Goal: Task Accomplishment & Management: Manage account settings

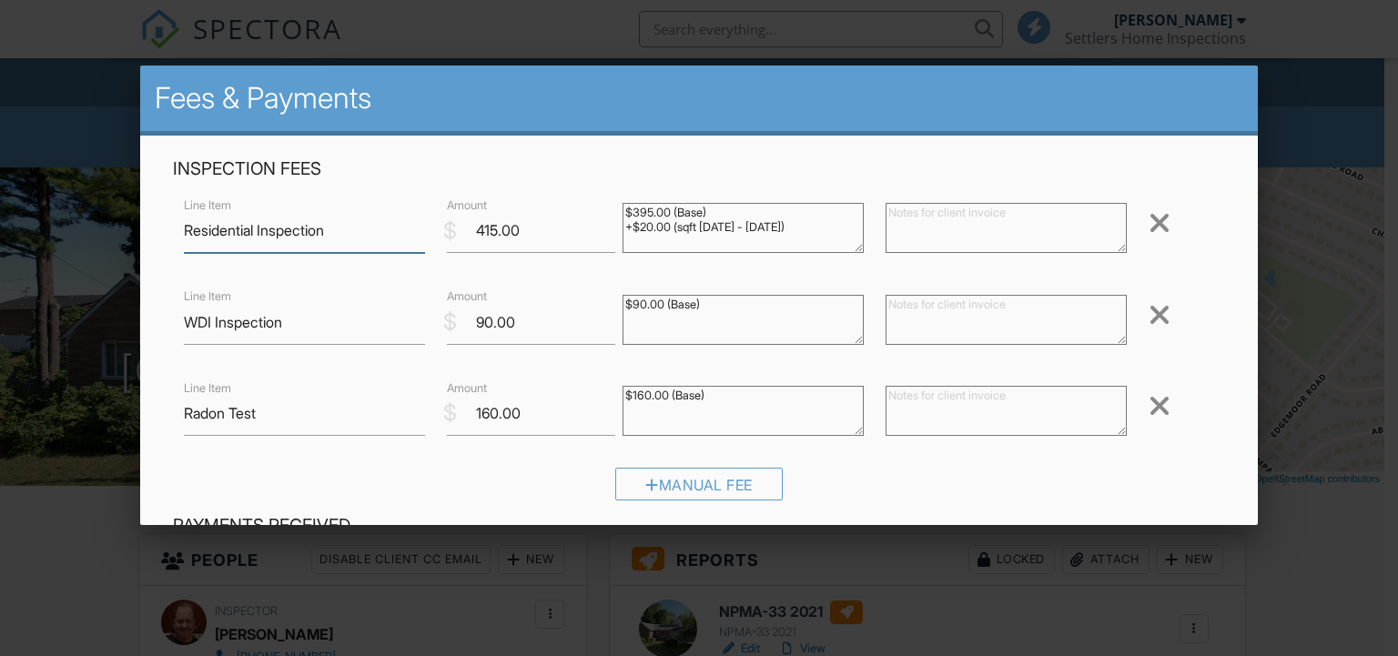
scroll to position [364, 0]
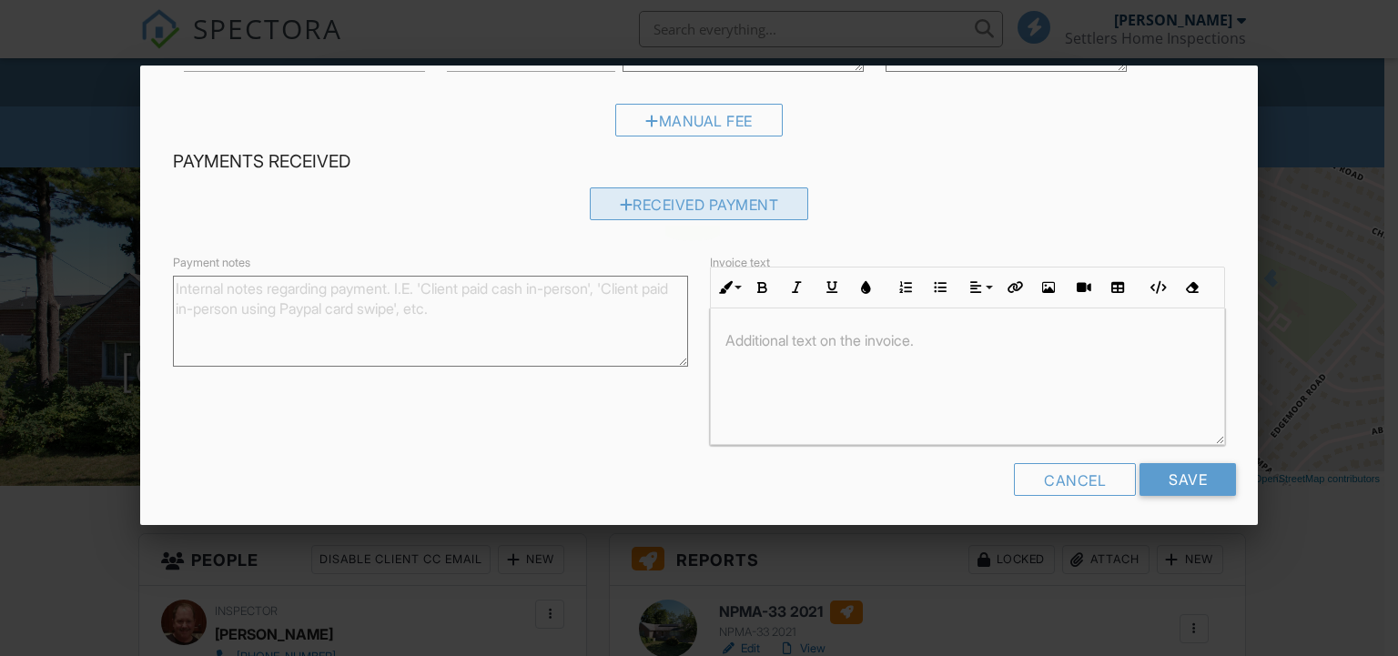
click at [686, 210] on div "Received Payment" at bounding box center [699, 203] width 219 height 33
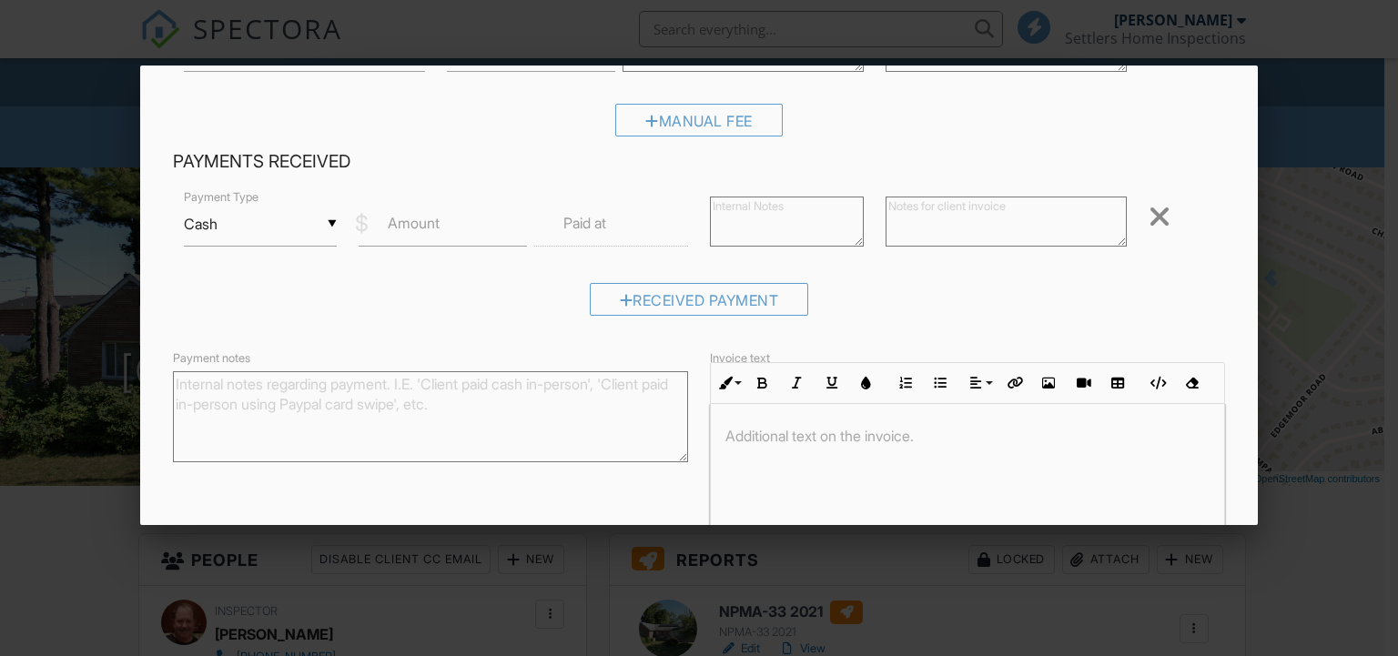
click at [309, 226] on div "▼ Cash Cash Check On-Site Card Other Cash Check On-Site Card Other" at bounding box center [261, 224] width 154 height 45
click at [270, 378] on span "On-Site Card" at bounding box center [259, 388] width 122 height 45
type input "On-Site Card"
click at [439, 226] on input "Amount" at bounding box center [442, 224] width 168 height 45
type input "665.00"
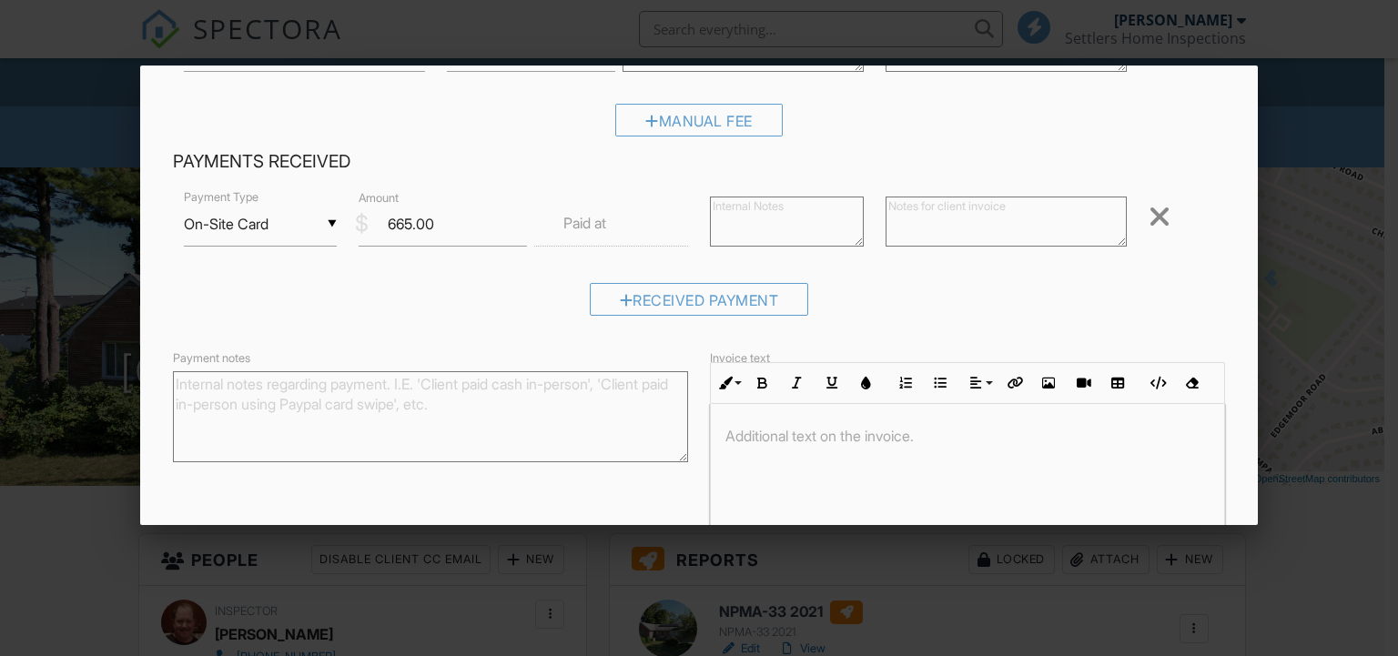
click at [588, 227] on label "Paid at" at bounding box center [584, 223] width 43 height 20
click at [606, 227] on input "text" at bounding box center [611, 224] width 154 height 45
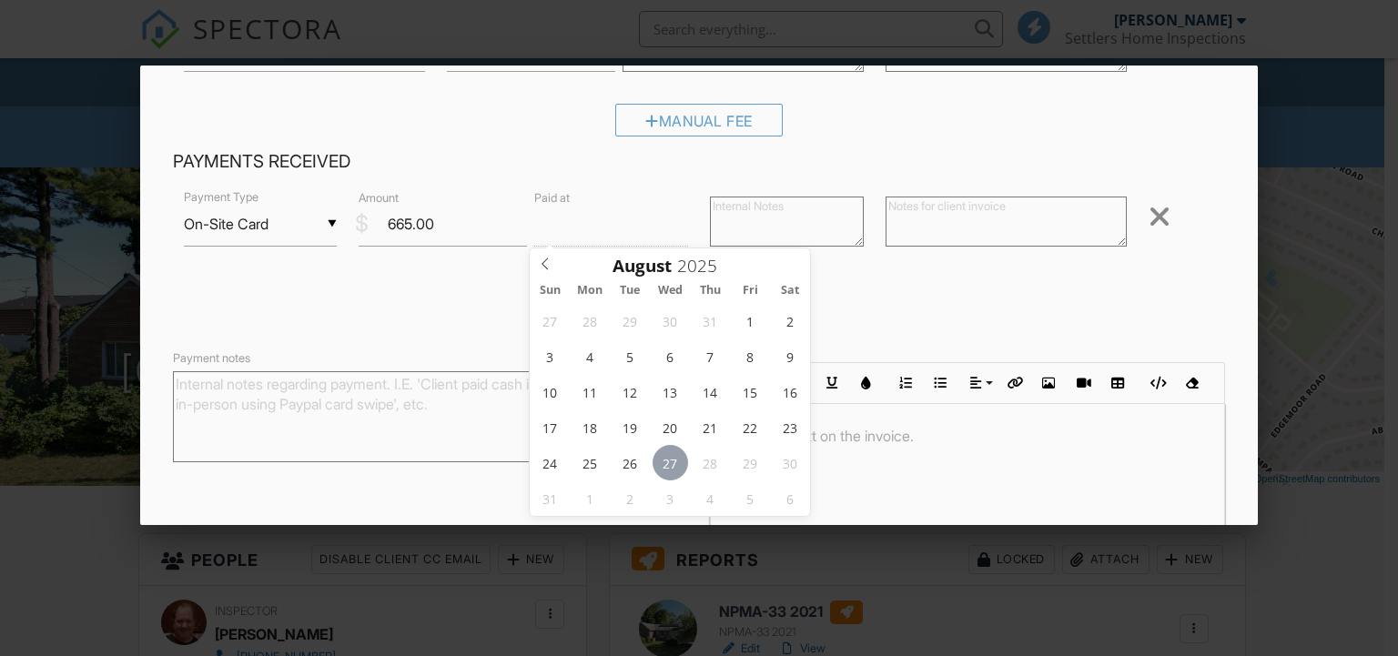
type input "[DATE] 12:00 PM"
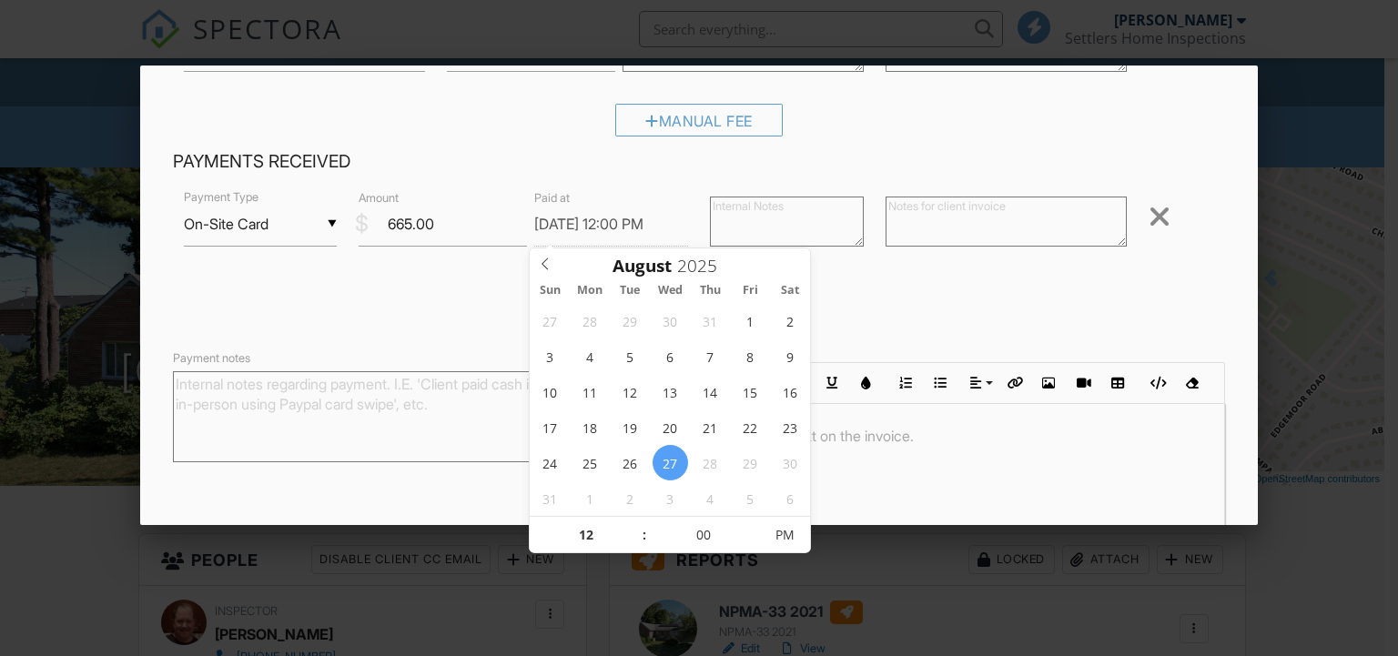
click at [951, 271] on div "▼ On-Site Card Cash Check On-Site Card Other Cash Check On-Site Card Other Paym…" at bounding box center [699, 258] width 1053 height 142
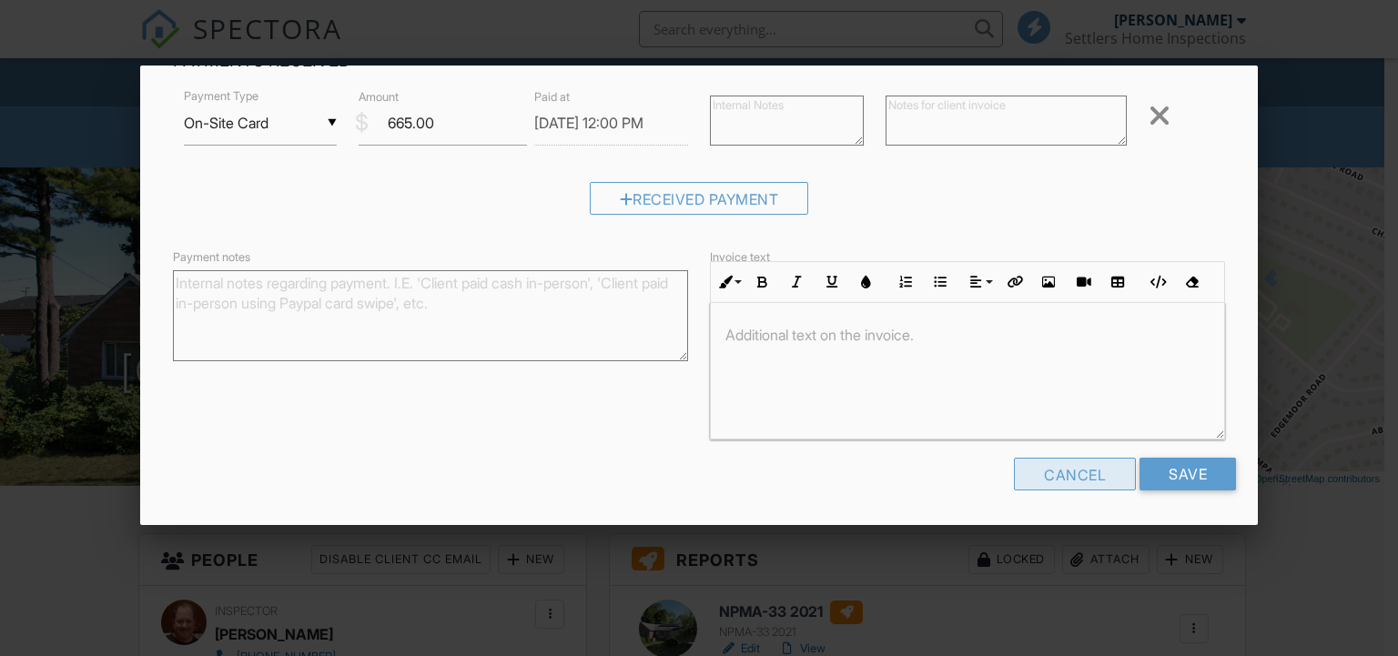
scroll to position [0, 0]
click at [1170, 476] on input "Save" at bounding box center [1187, 474] width 96 height 33
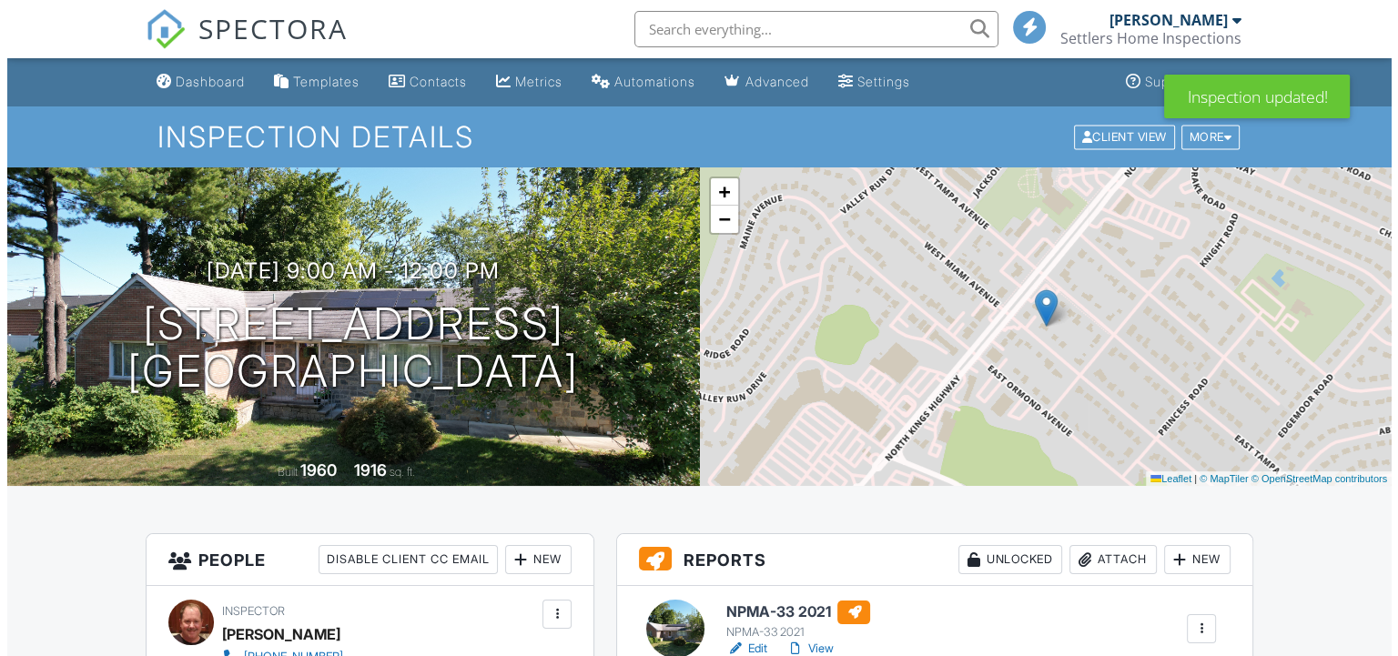
scroll to position [364, 0]
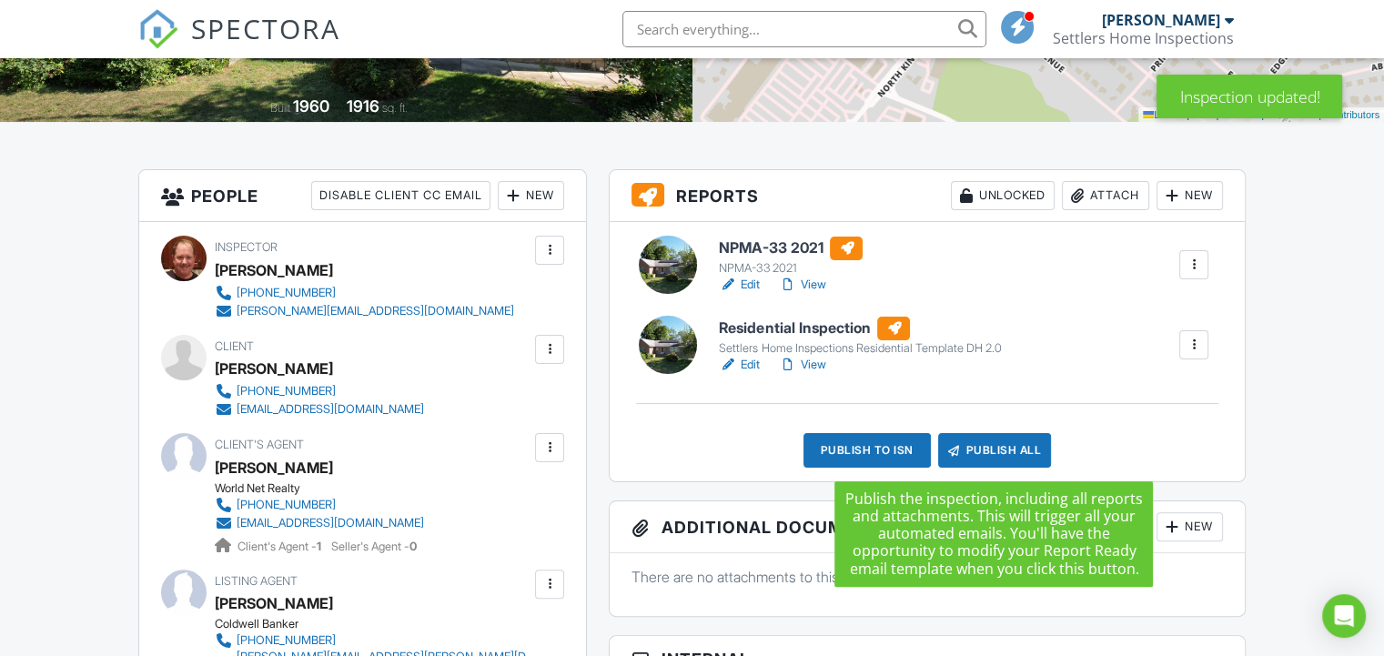
click at [989, 449] on div "Publish All" at bounding box center [995, 450] width 114 height 35
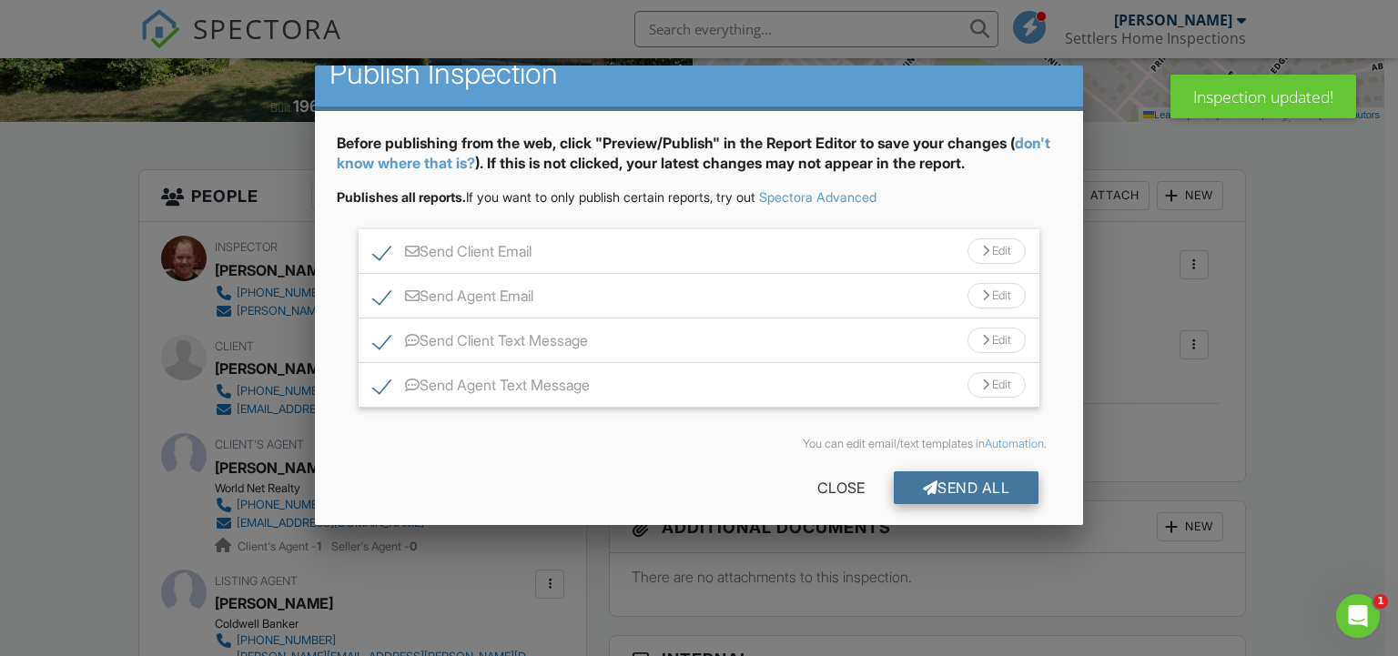
scroll to position [37, 0]
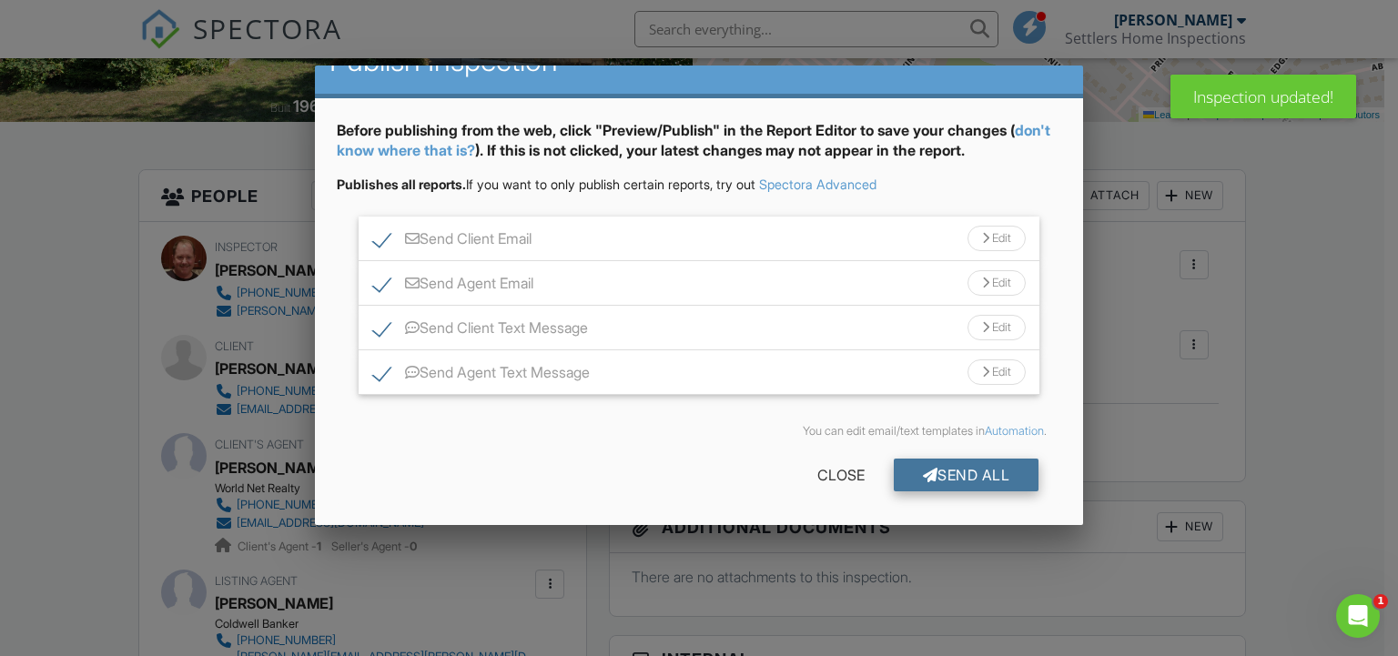
click at [938, 464] on div "Send All" at bounding box center [967, 475] width 146 height 33
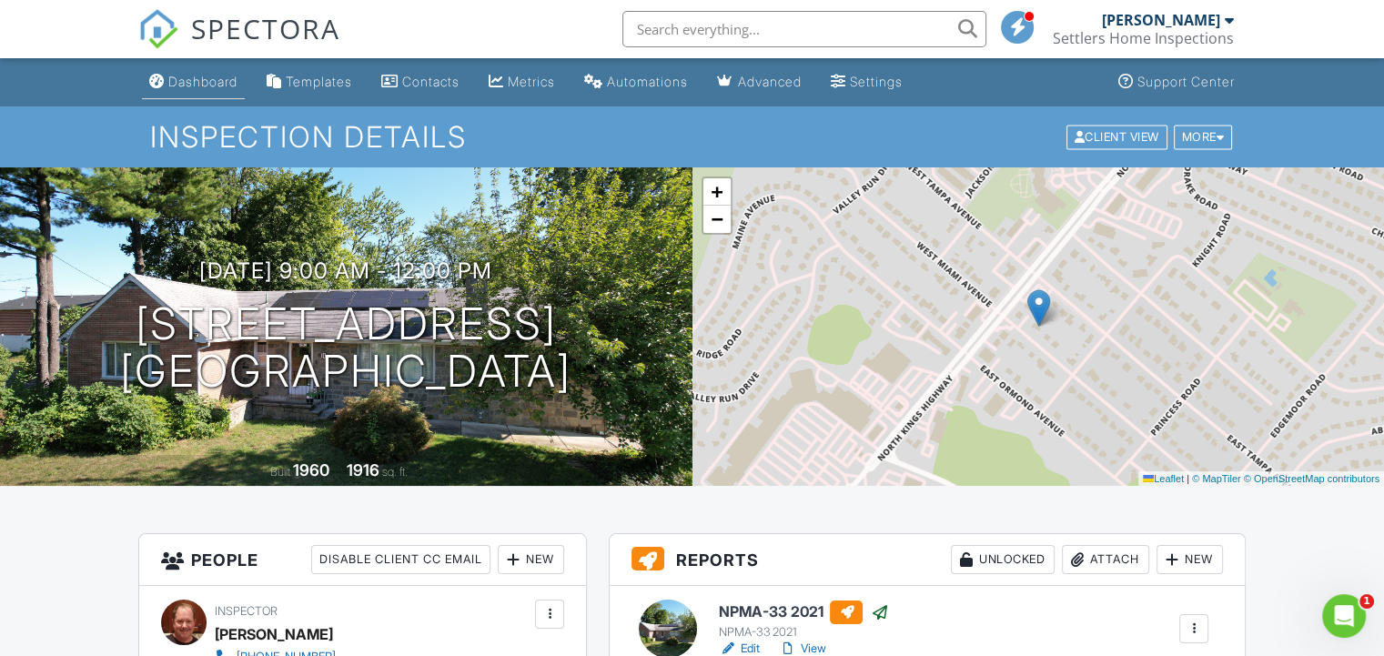
click at [194, 85] on div "Dashboard" at bounding box center [202, 81] width 69 height 15
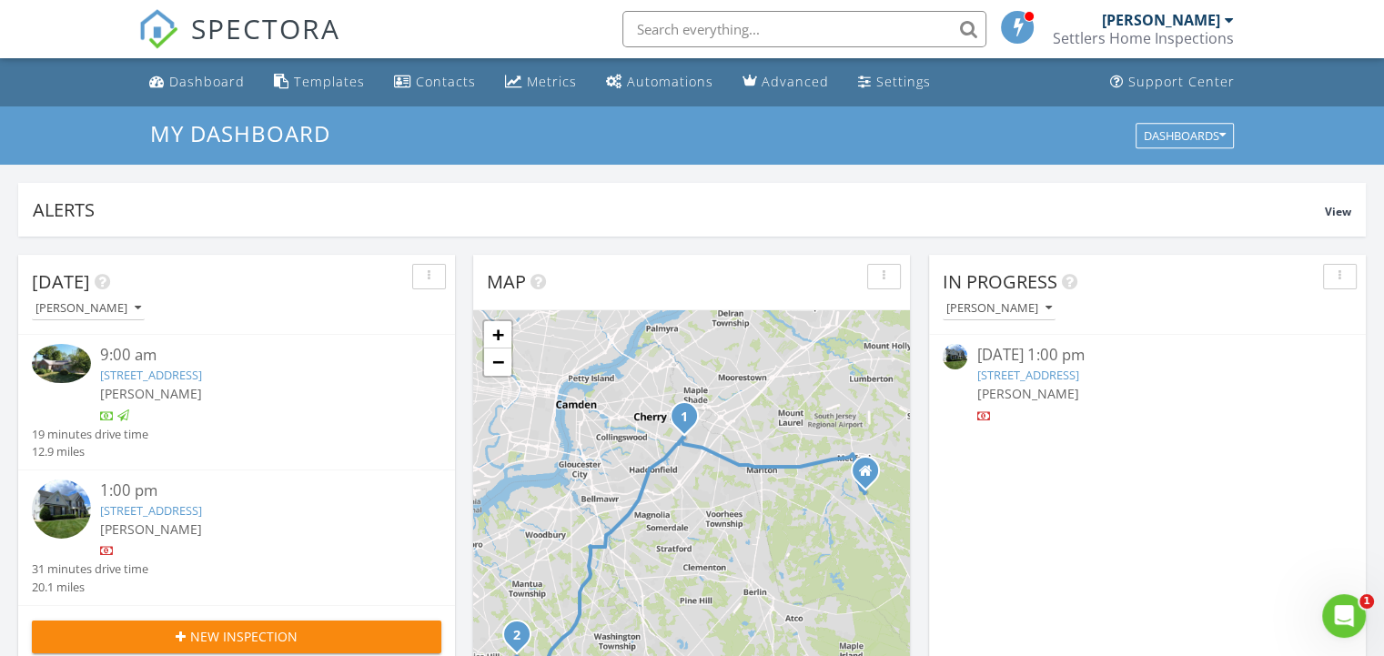
click at [202, 508] on link "402 Nastasci Ct, Mullica Hill, NJ 08062" at bounding box center [151, 510] width 102 height 16
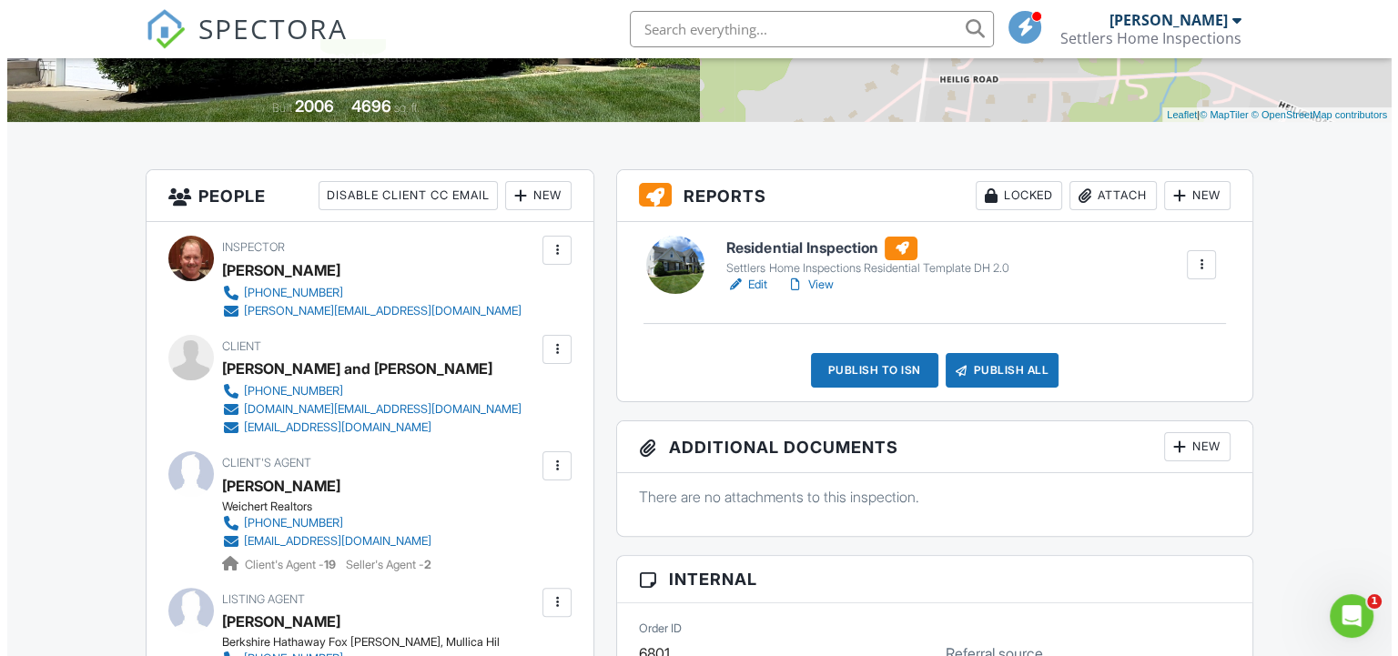
scroll to position [546, 0]
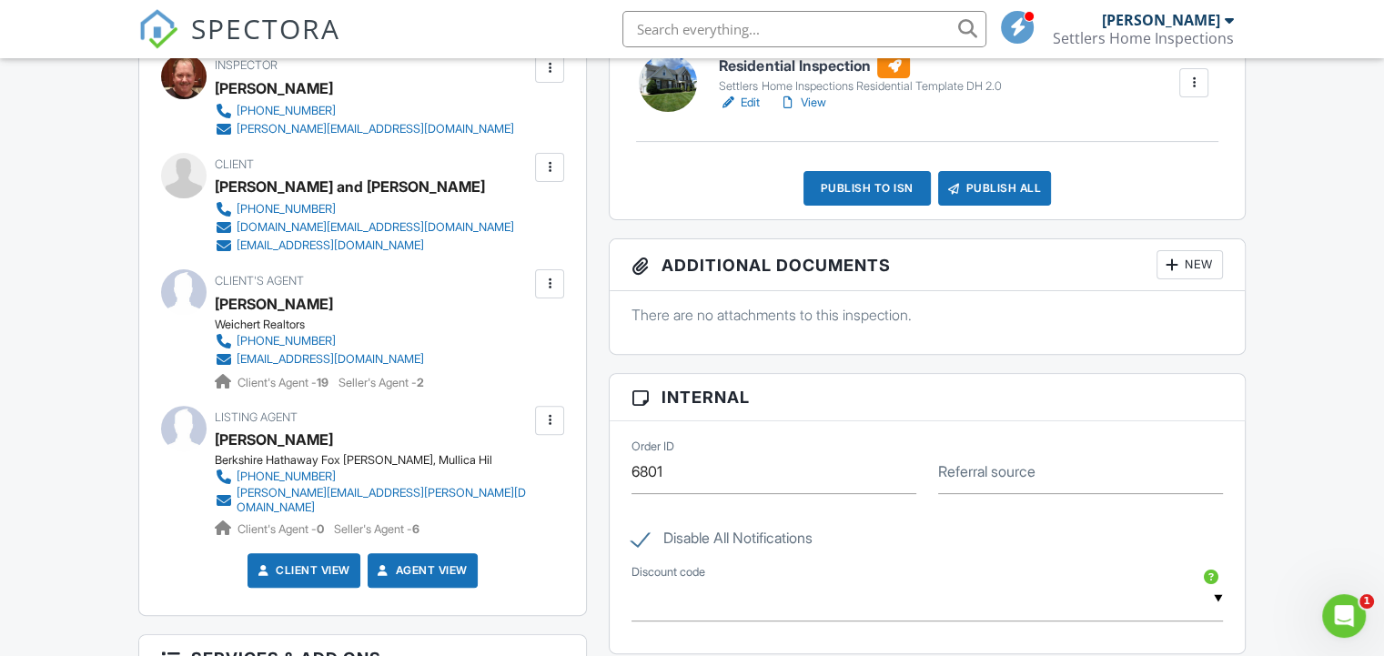
click at [559, 281] on div at bounding box center [549, 283] width 29 height 29
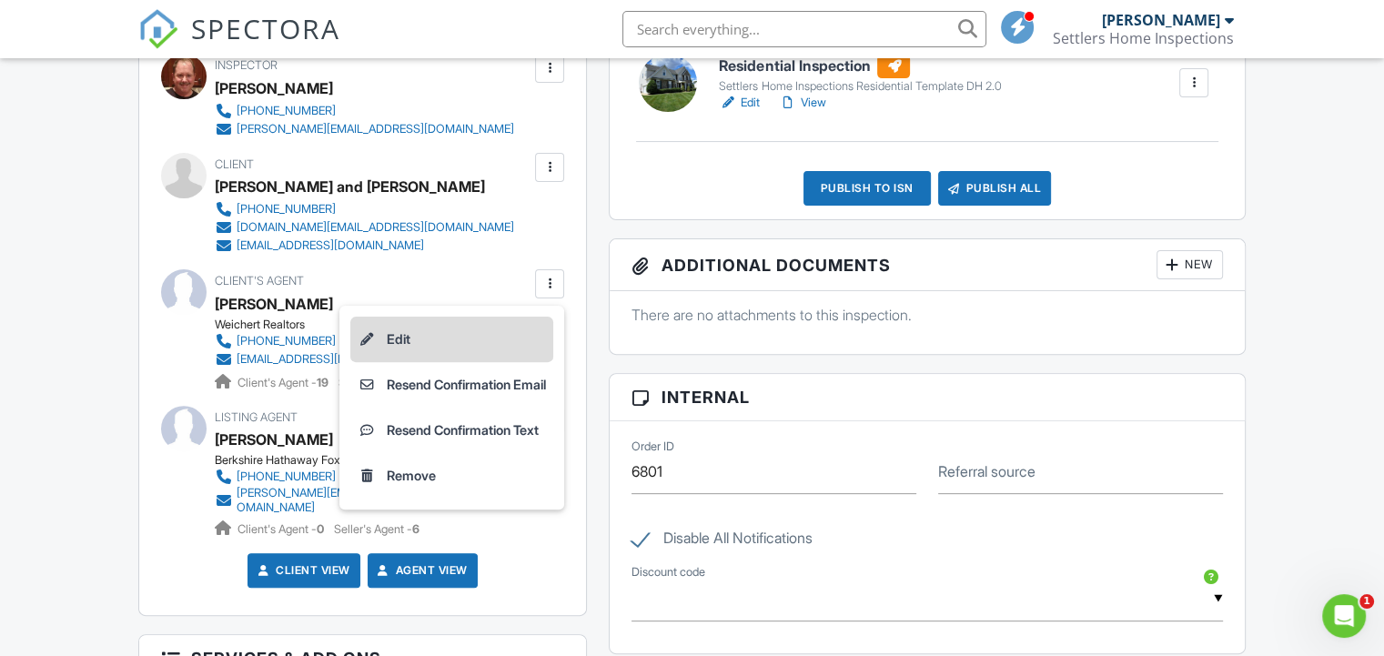
click at [367, 326] on li "Edit" at bounding box center [451, 339] width 203 height 45
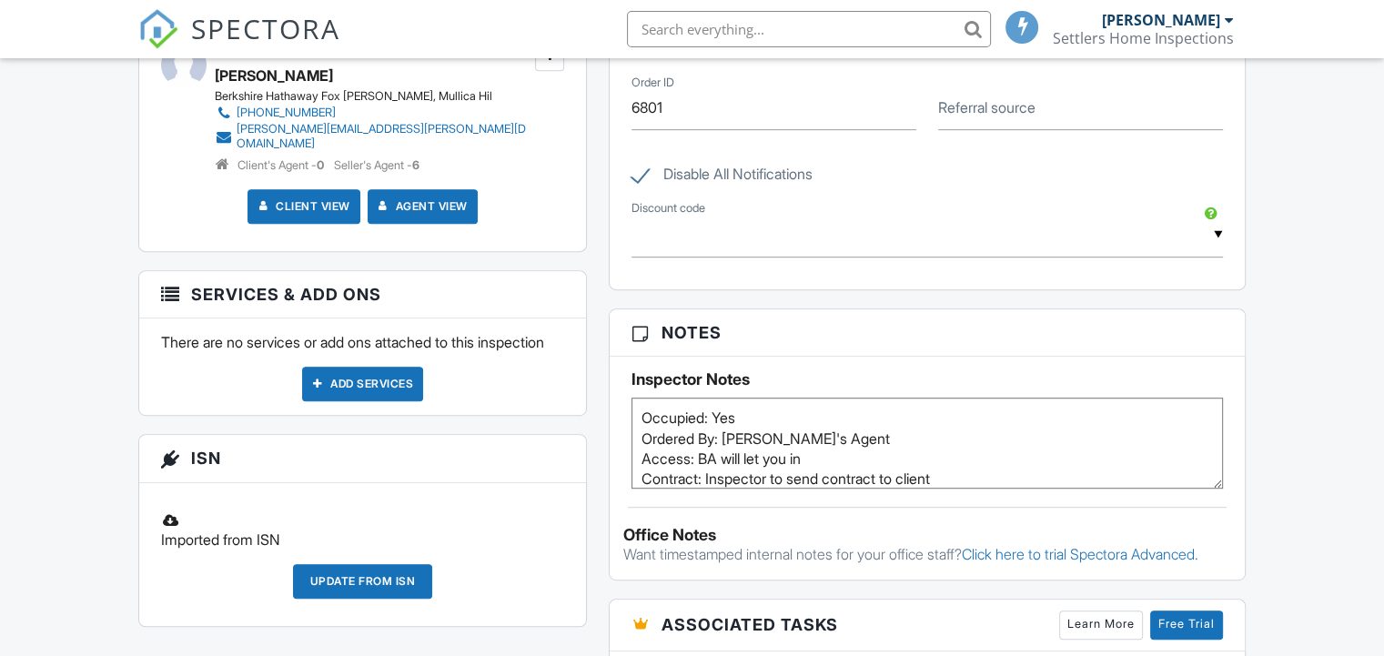
click at [368, 390] on div "Add Services" at bounding box center [362, 384] width 121 height 35
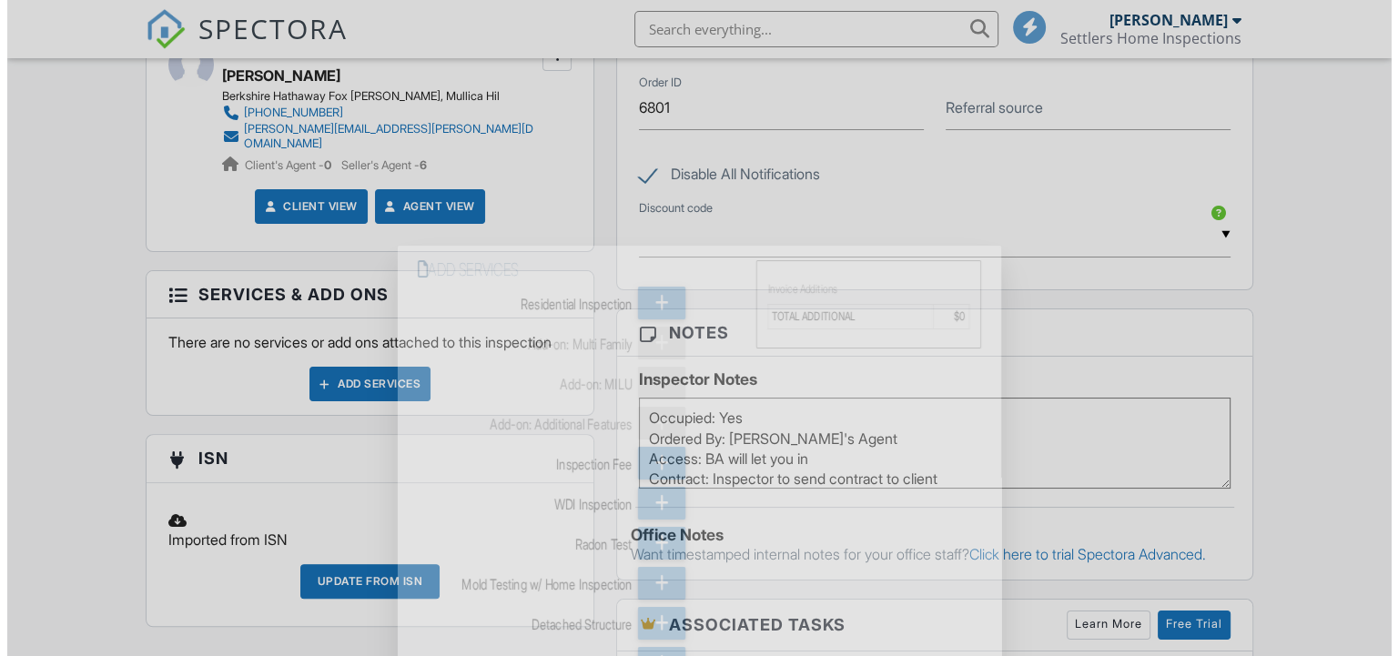
scroll to position [910, 0]
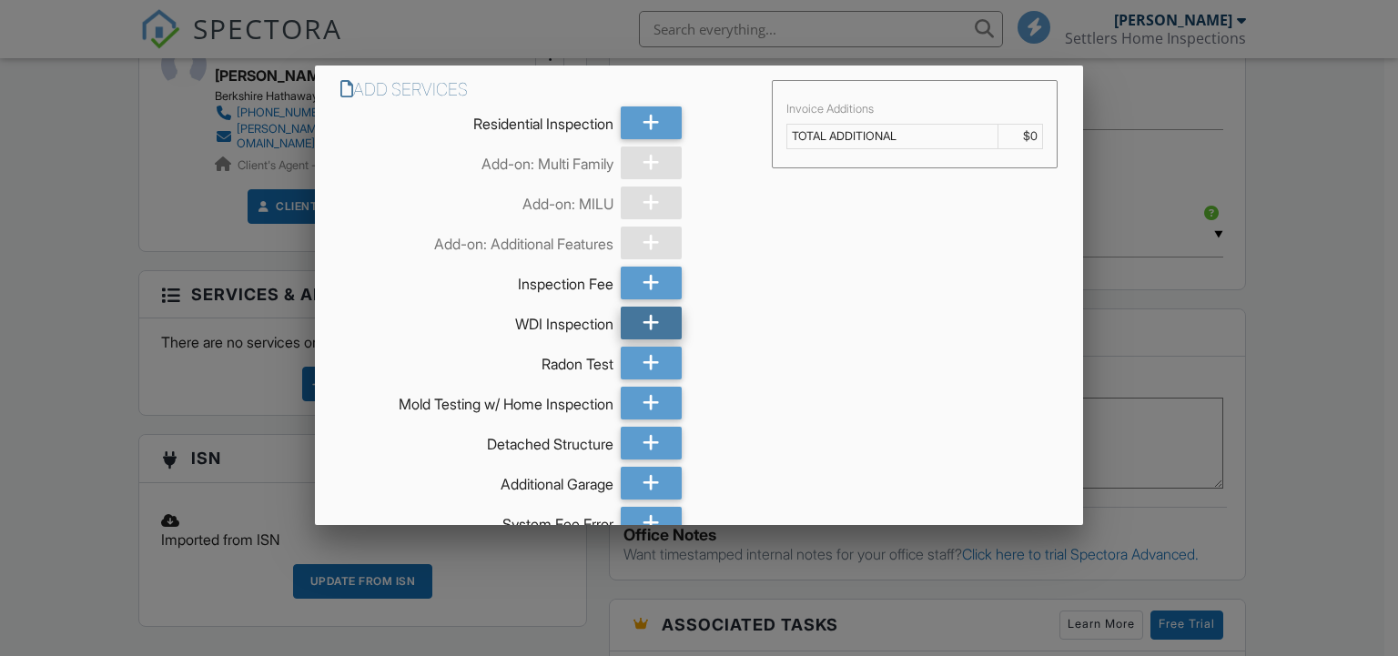
click at [642, 123] on icon at bounding box center [650, 122] width 17 height 33
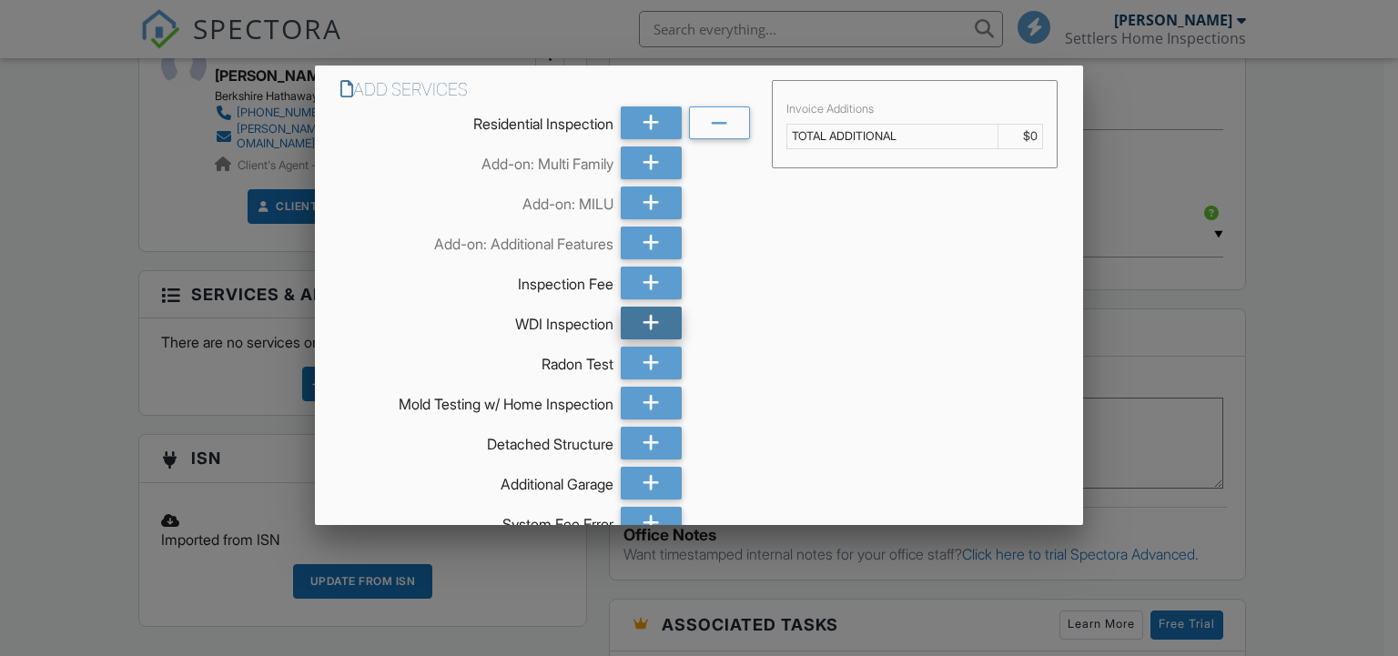
click at [643, 321] on icon at bounding box center [650, 323] width 17 height 33
click at [713, 318] on icon at bounding box center [719, 324] width 17 height 33
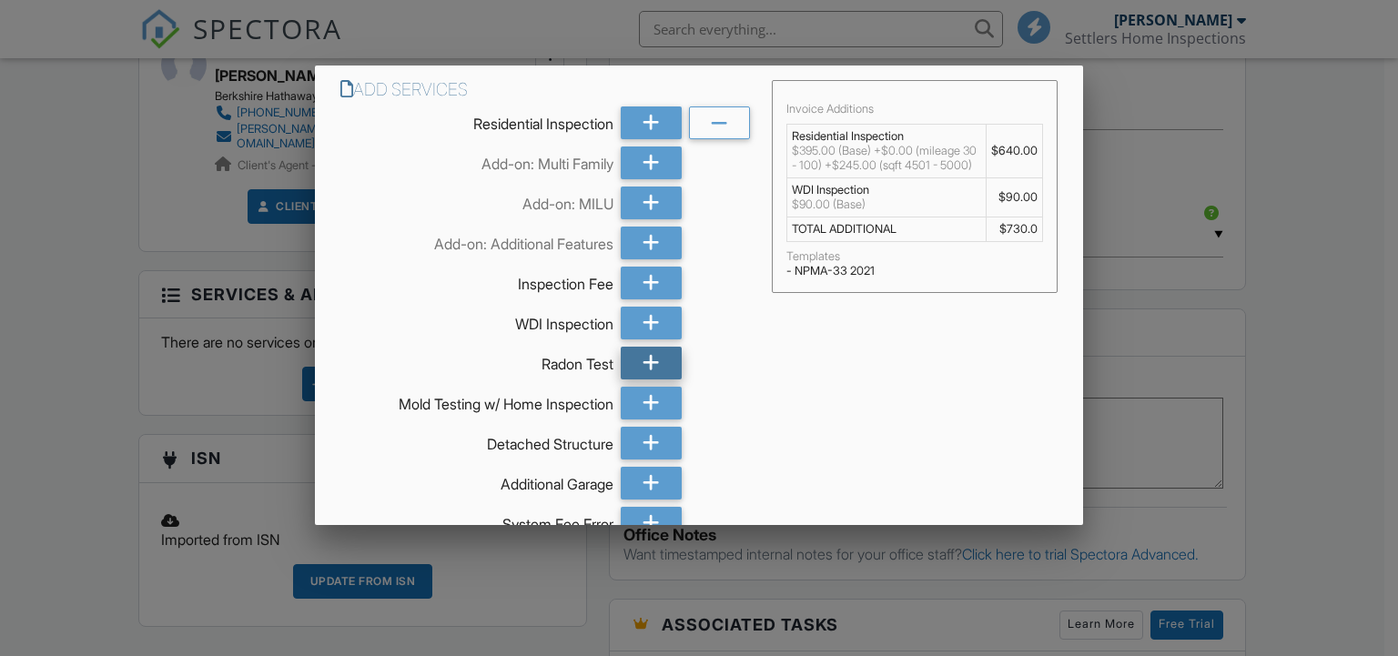
click at [642, 359] on icon at bounding box center [650, 363] width 17 height 33
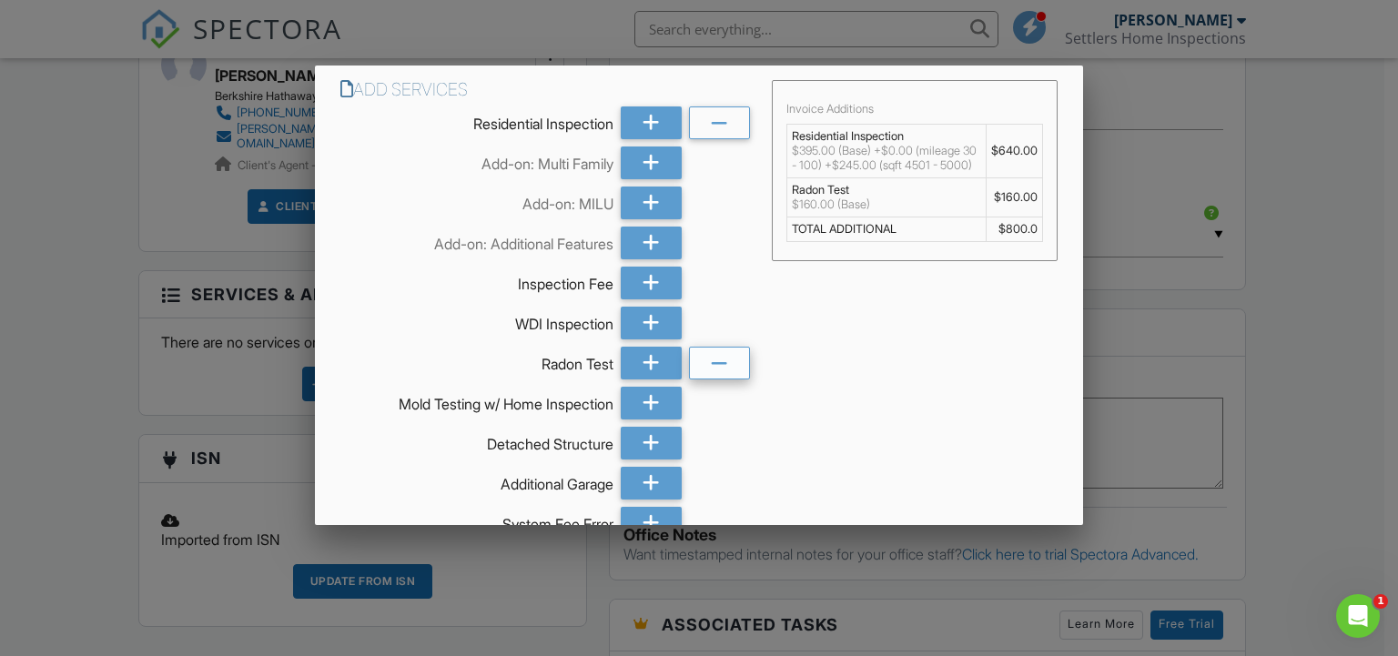
click at [712, 367] on icon at bounding box center [719, 364] width 17 height 33
click at [642, 318] on icon at bounding box center [650, 323] width 17 height 33
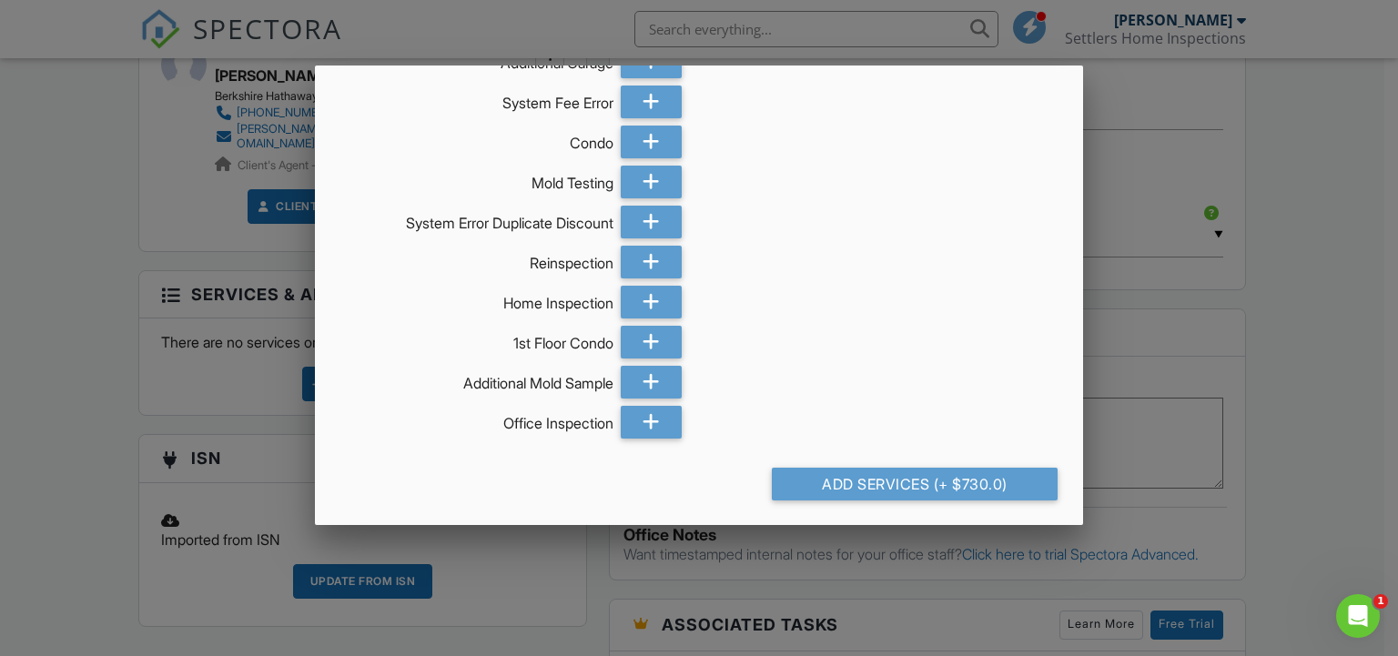
scroll to position [425, 0]
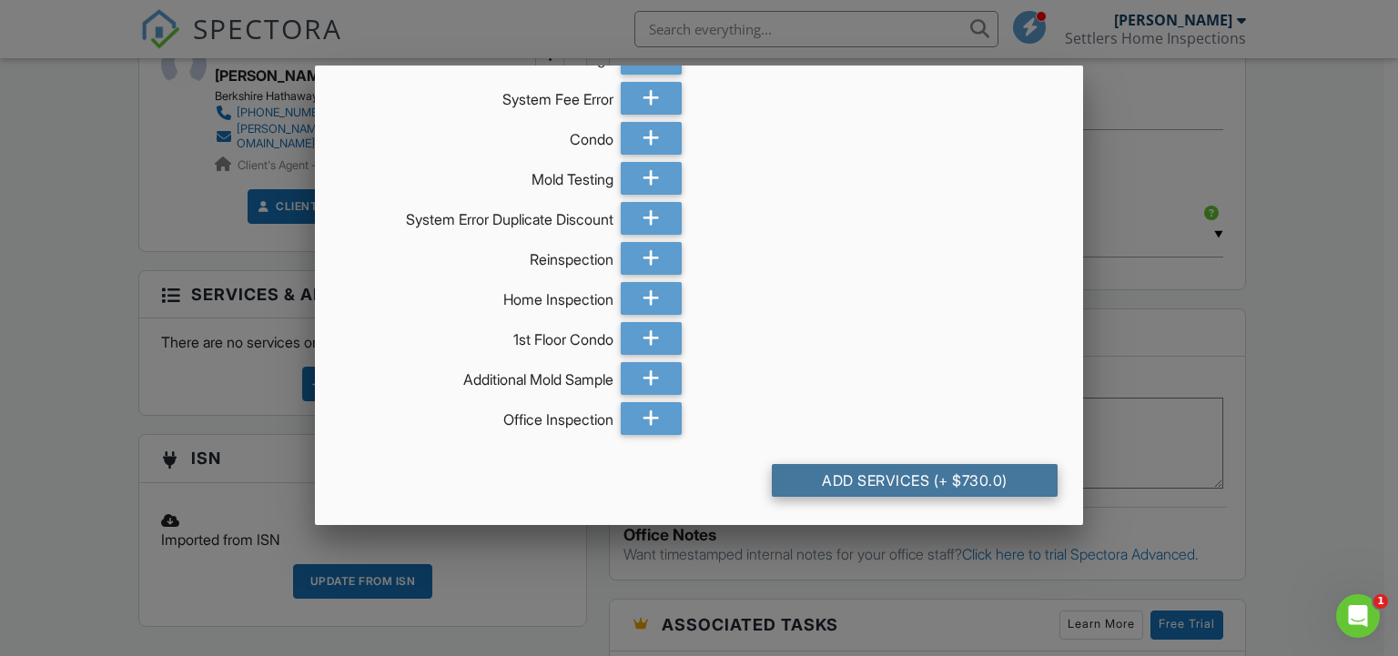
click at [952, 481] on div "Add Services (+ $730.0)" at bounding box center [915, 480] width 287 height 33
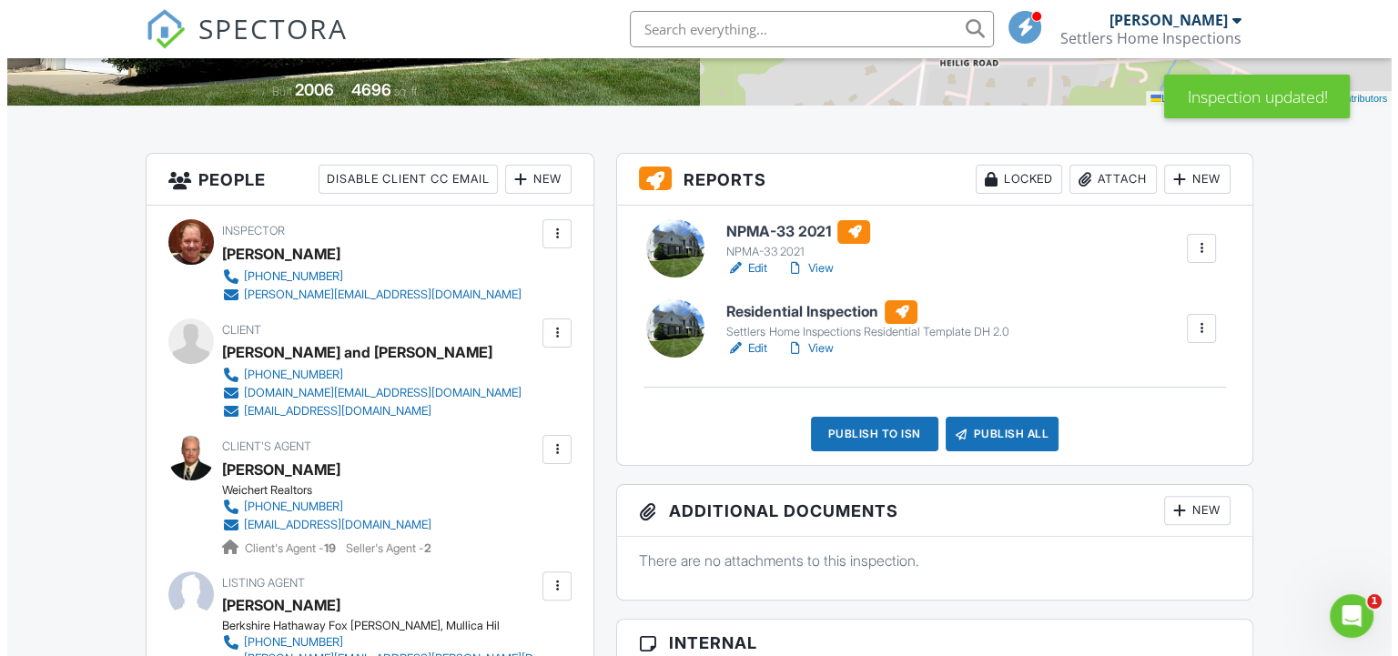
scroll to position [364, 0]
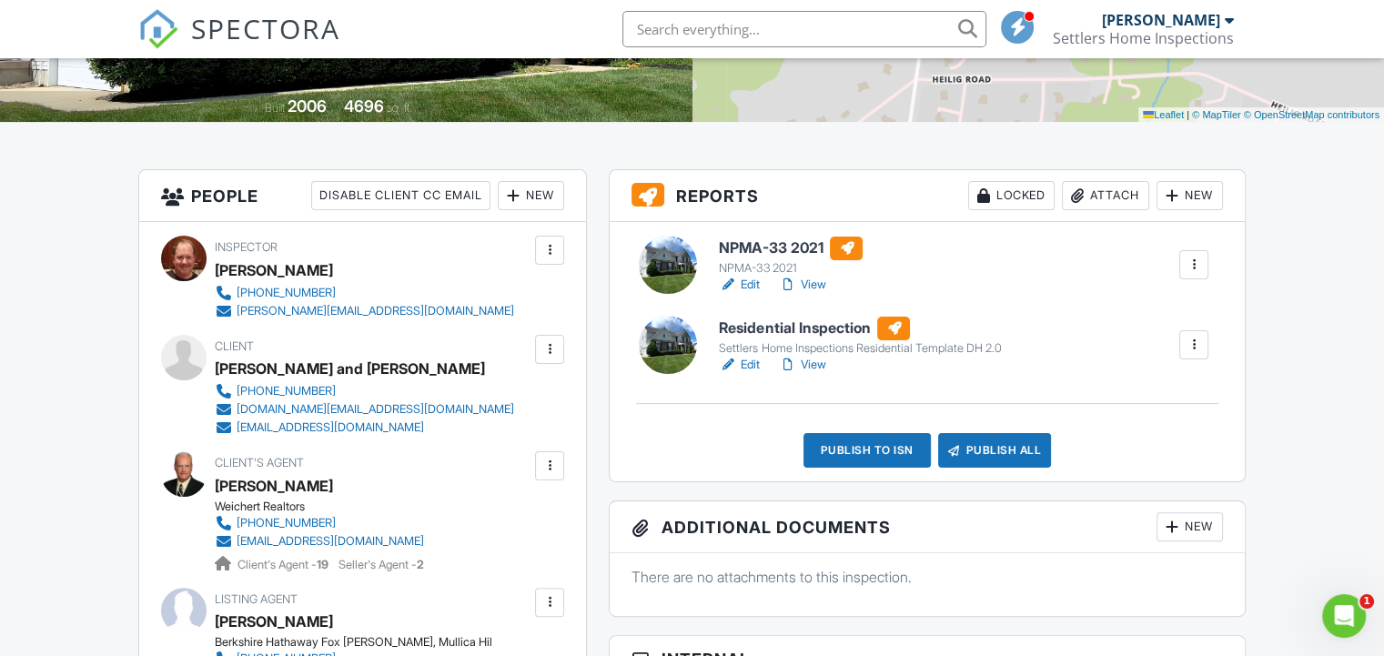
click at [1003, 198] on div "Locked" at bounding box center [1011, 195] width 86 height 29
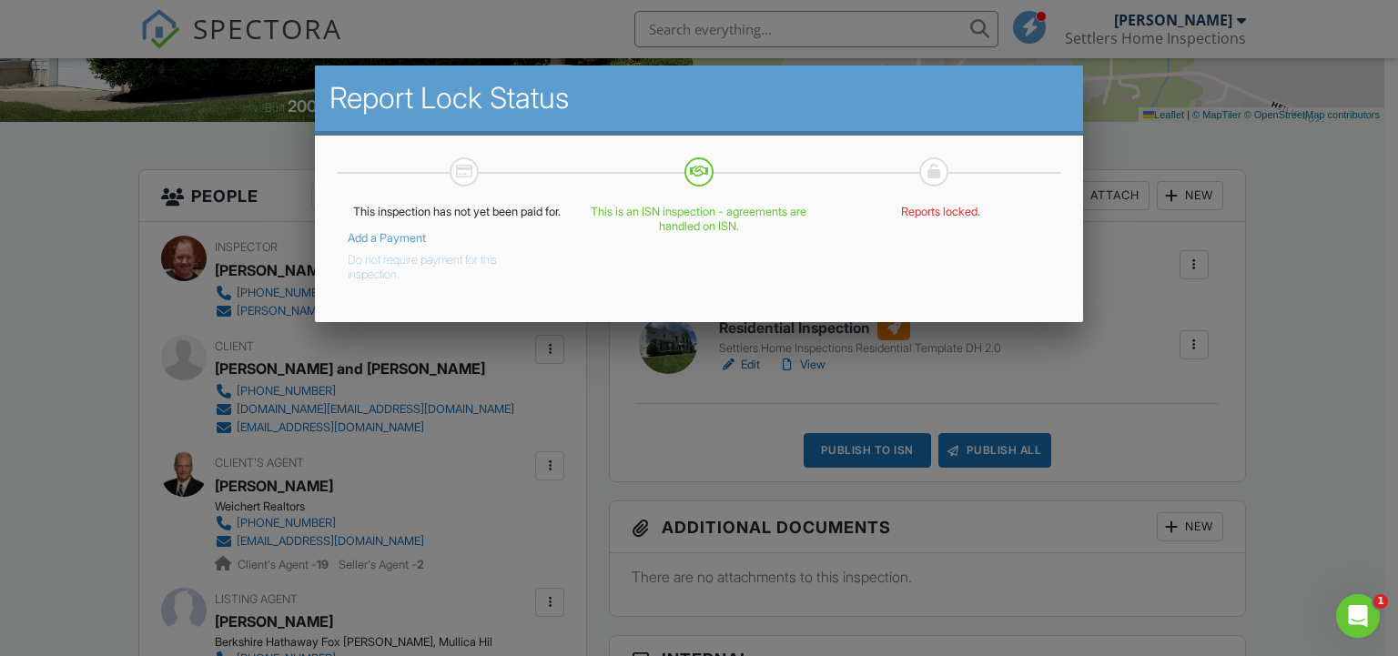
click at [409, 245] on link "Add a Payment" at bounding box center [387, 238] width 78 height 14
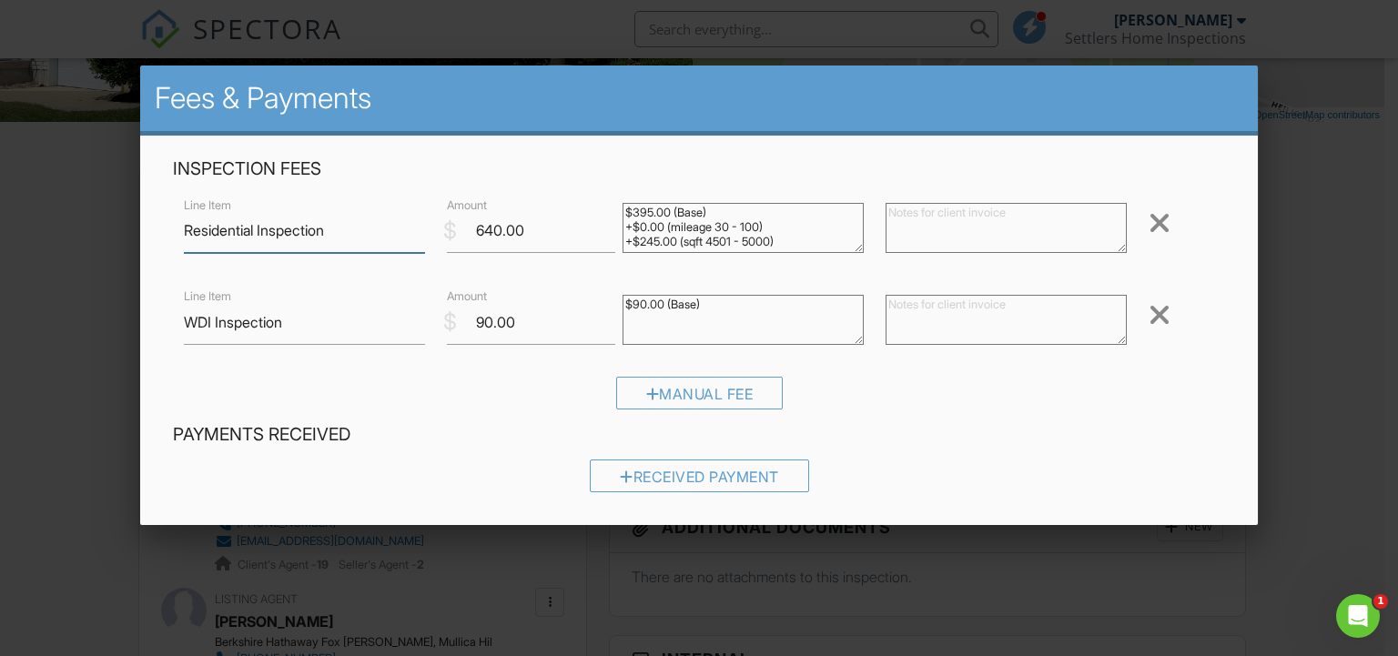
scroll to position [13, 0]
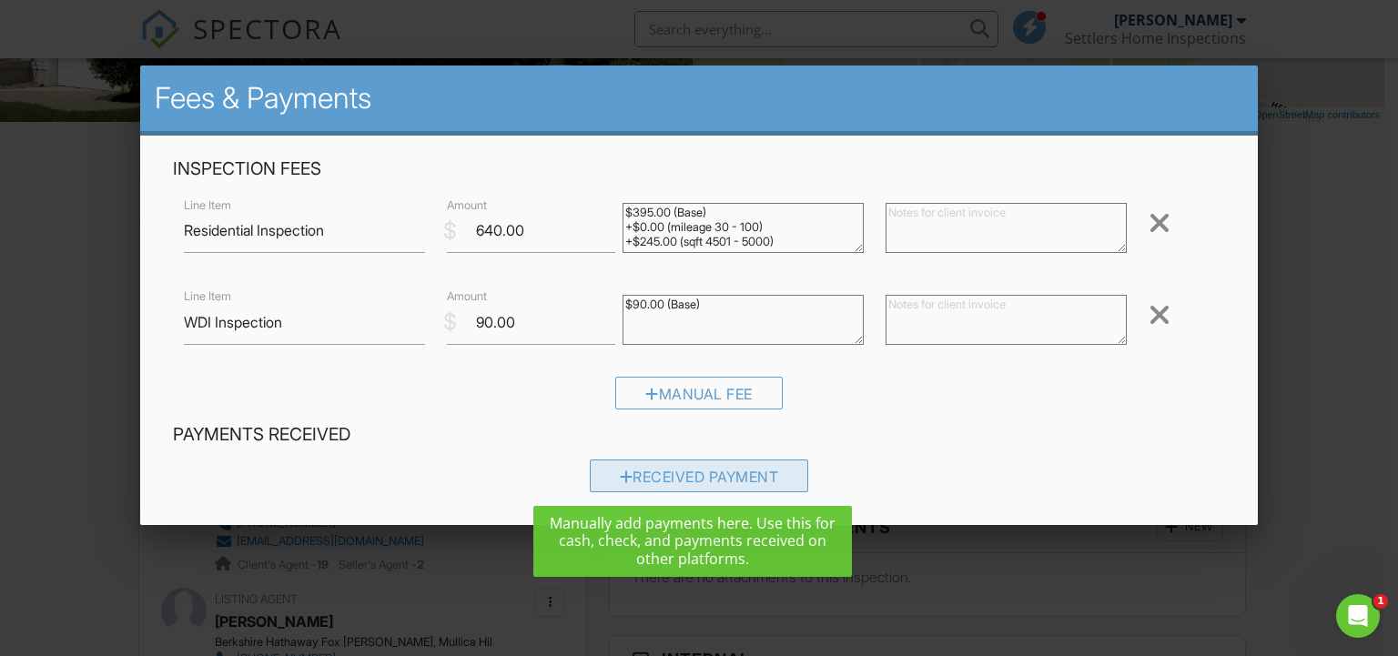
click at [672, 474] on div "Received Payment" at bounding box center [699, 475] width 219 height 33
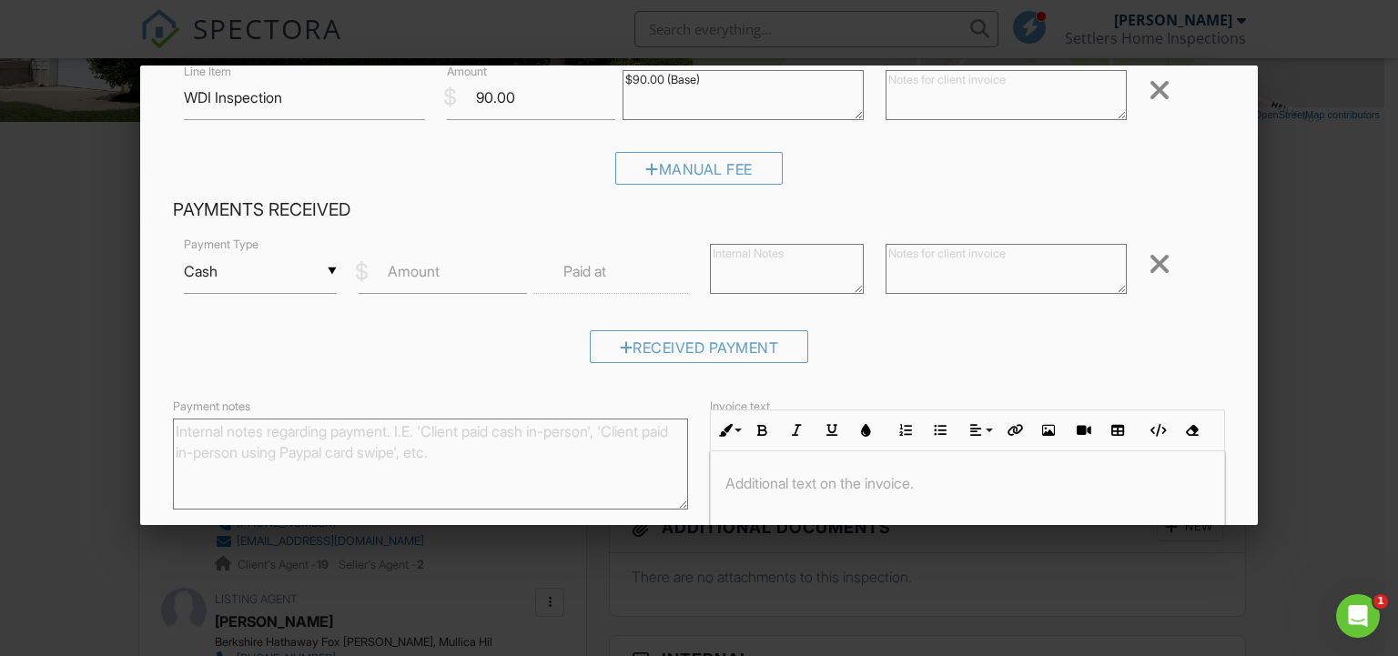
scroll to position [364, 0]
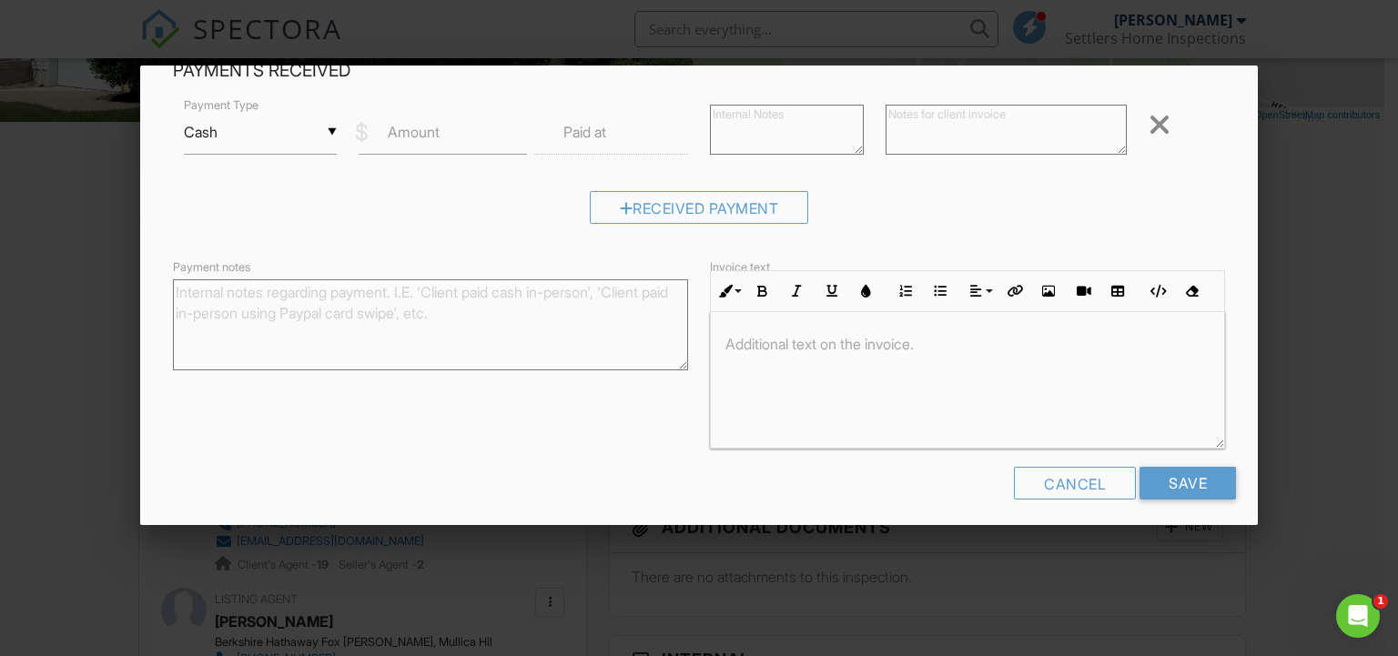
click at [302, 135] on div "▼ Cash Cash Check On-Site Card Other Cash Check On-Site Card Other" at bounding box center [261, 132] width 154 height 45
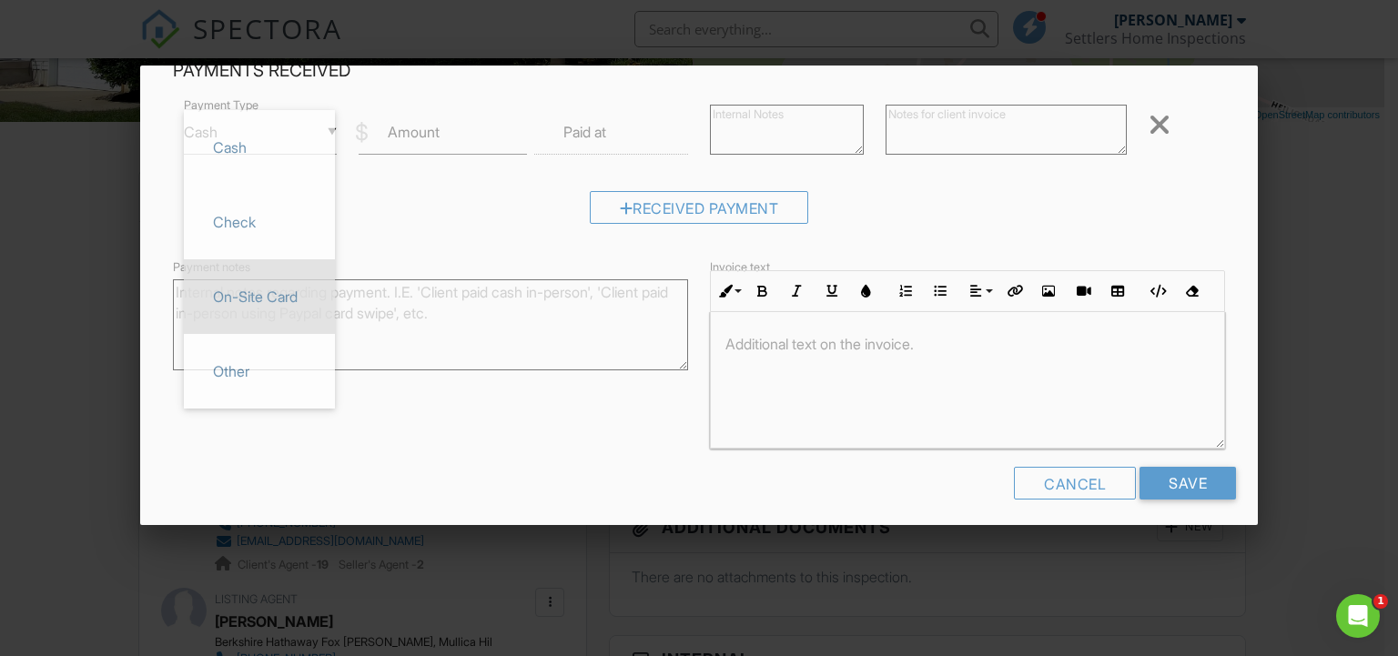
click at [298, 291] on span "On-Site Card" at bounding box center [259, 296] width 122 height 45
type input "On-Site Card"
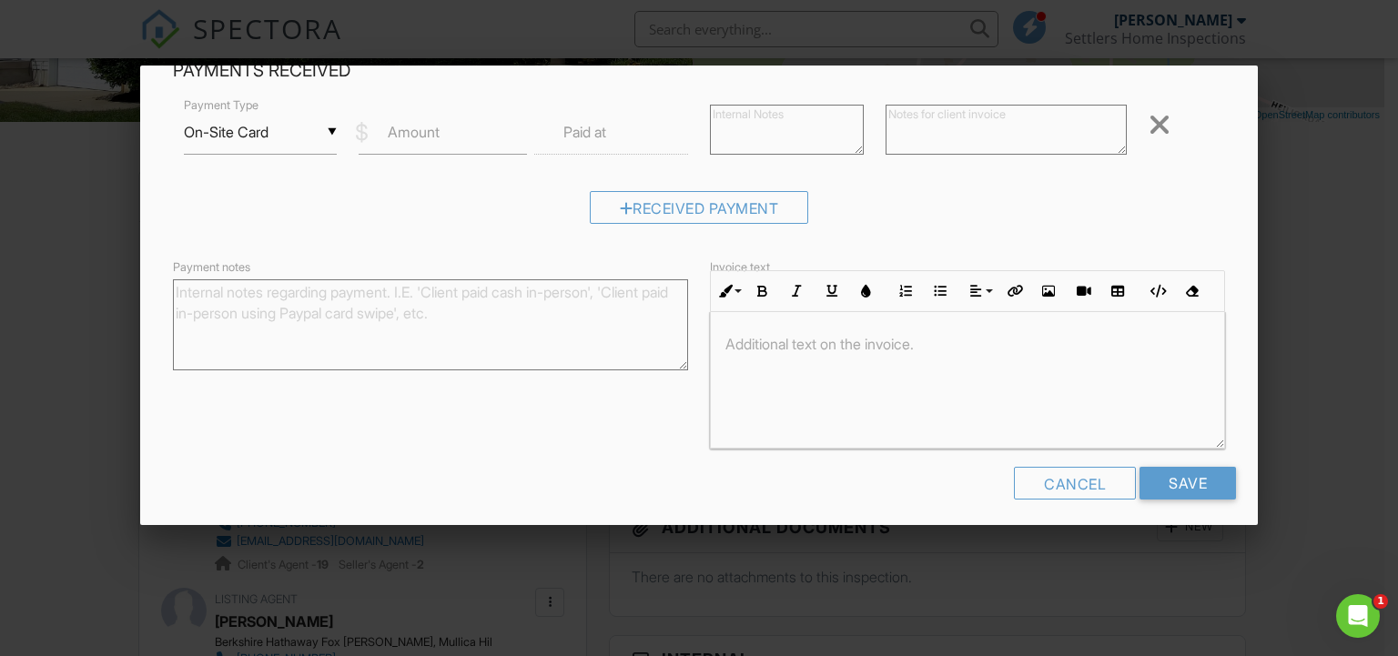
click at [434, 125] on label "Amount" at bounding box center [414, 132] width 52 height 20
click at [434, 125] on input "Amount" at bounding box center [442, 132] width 168 height 45
type input "730.00"
click at [600, 137] on label "Paid at" at bounding box center [584, 132] width 43 height 20
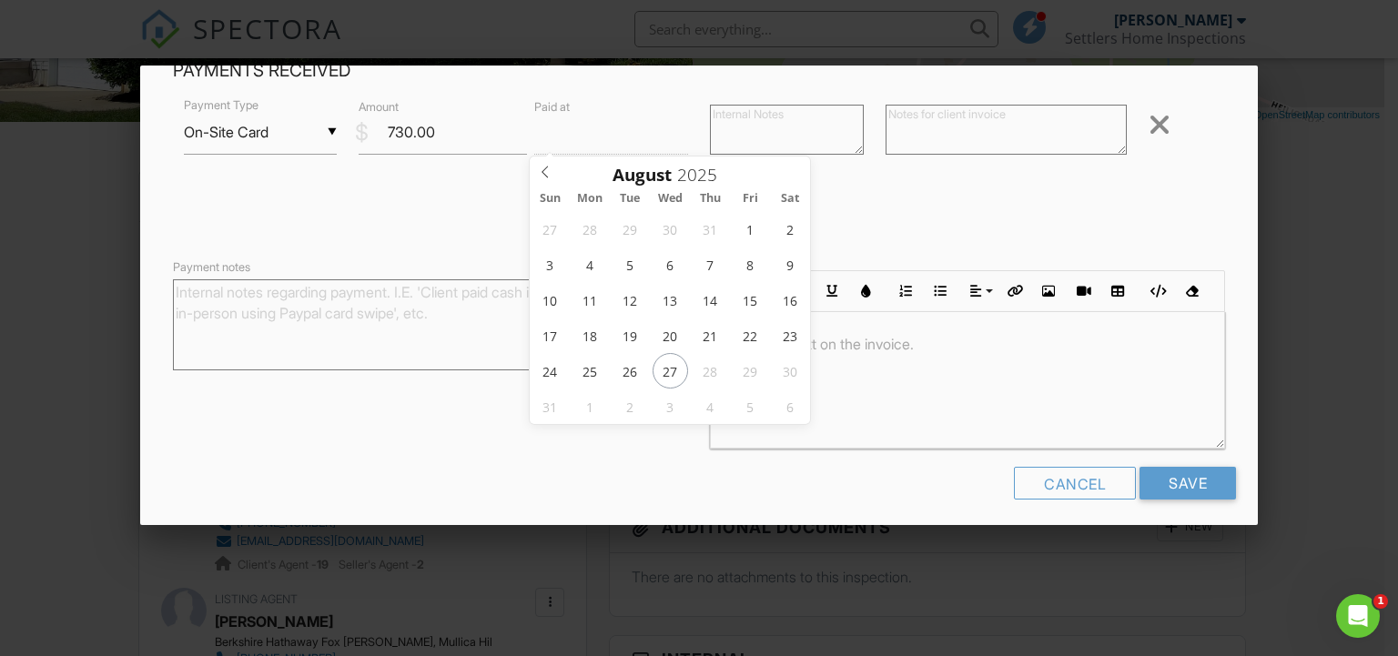
click at [628, 137] on input "text" at bounding box center [611, 132] width 154 height 45
type input "08/27/2025 12:00 PM"
type input "01"
type input "[DATE] 1:00 PM"
click at [631, 431] on span at bounding box center [635, 434] width 13 height 18
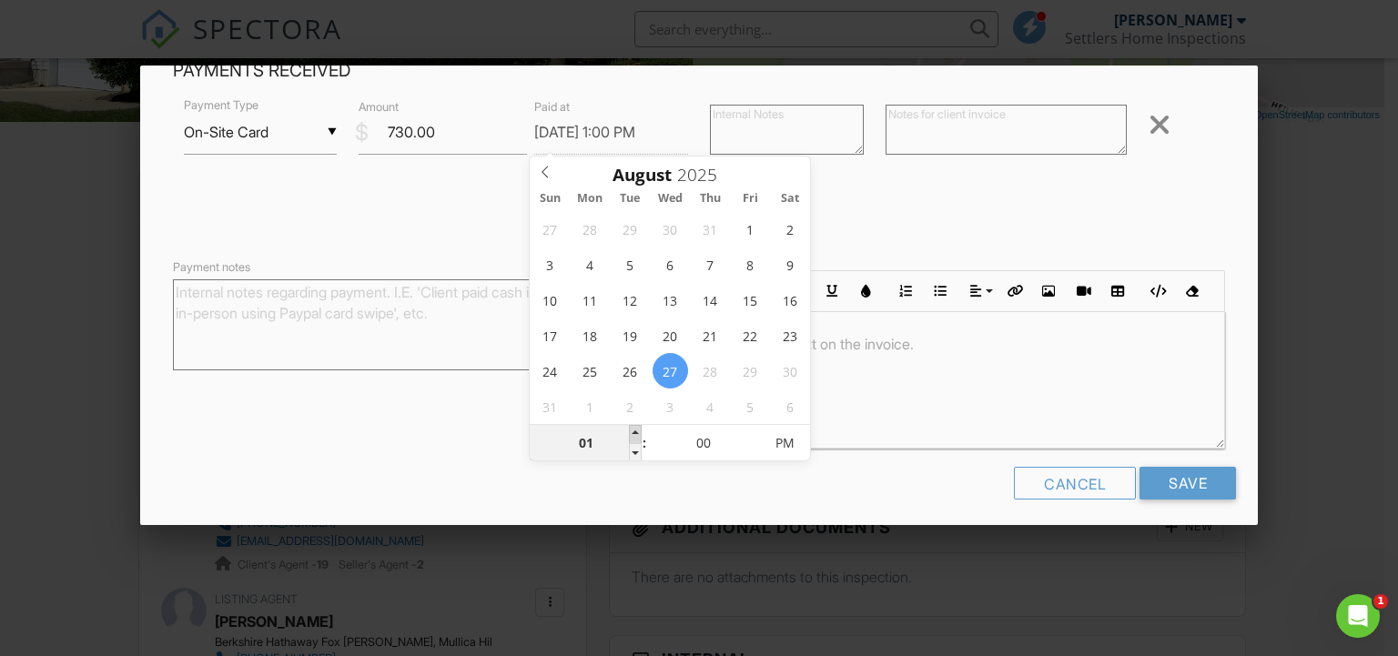
type input "02"
type input "[DATE] 2:00 PM"
click at [631, 431] on span at bounding box center [635, 434] width 13 height 18
type input "03"
type input "[DATE] 3:00 PM"
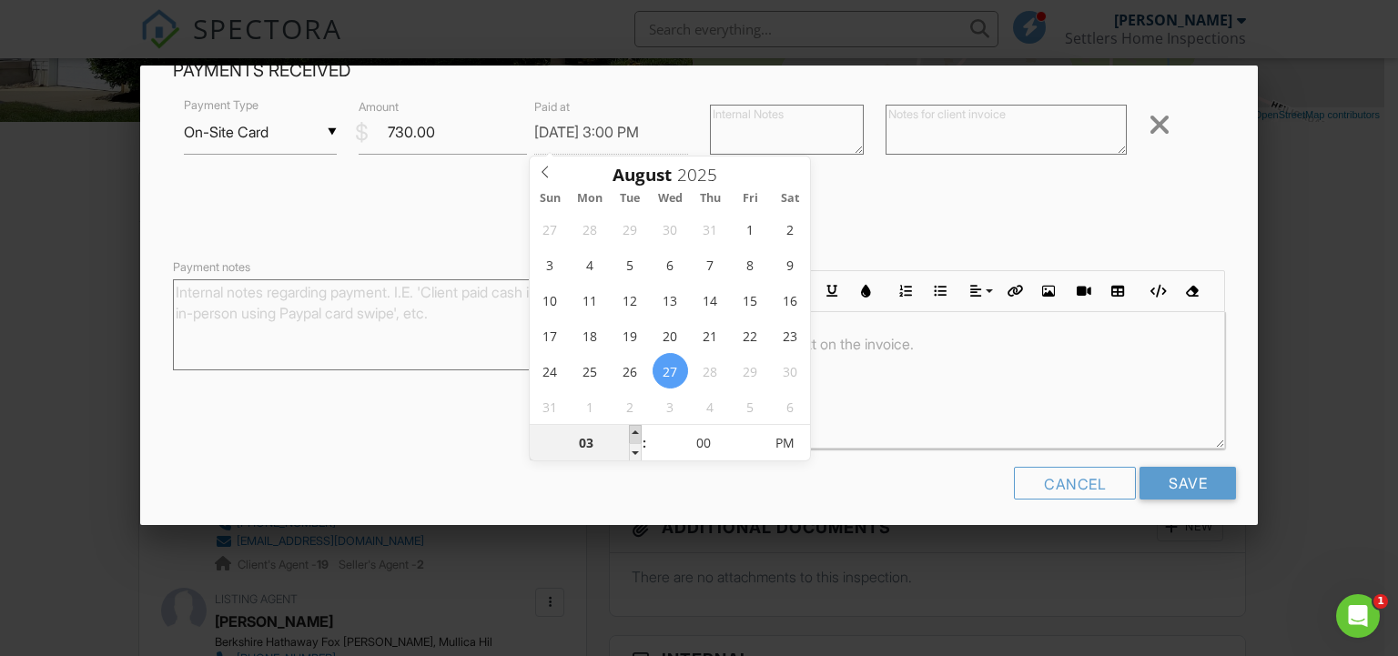
click at [631, 432] on span at bounding box center [635, 434] width 13 height 18
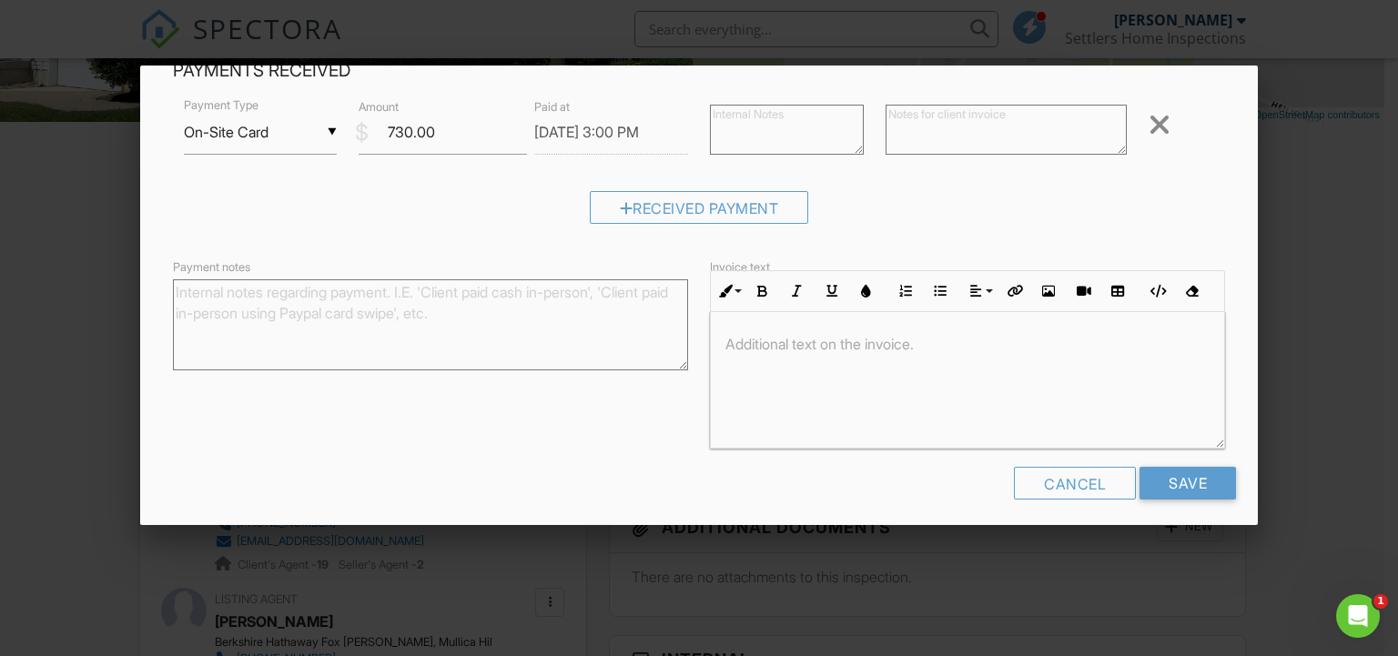
click at [919, 212] on div "Received Payment" at bounding box center [699, 214] width 1053 height 46
click at [1168, 483] on input "Save" at bounding box center [1187, 483] width 96 height 33
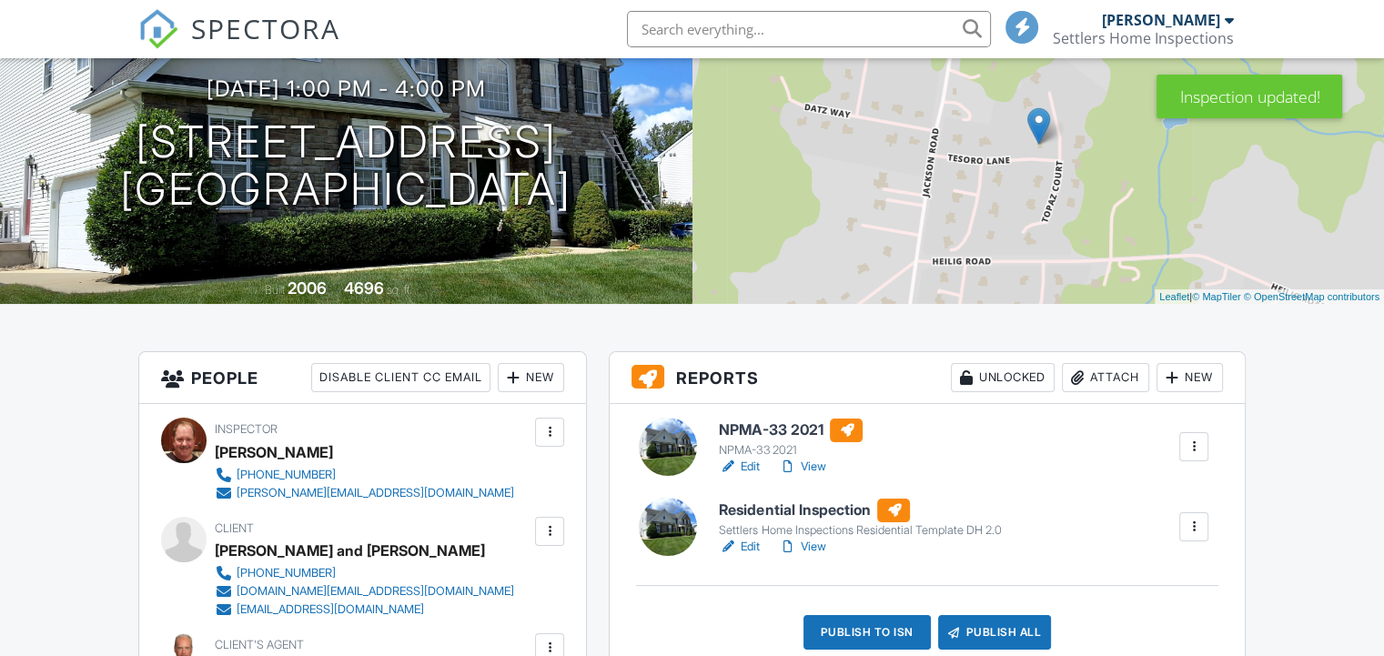
click at [749, 464] on link "Edit" at bounding box center [739, 467] width 41 height 18
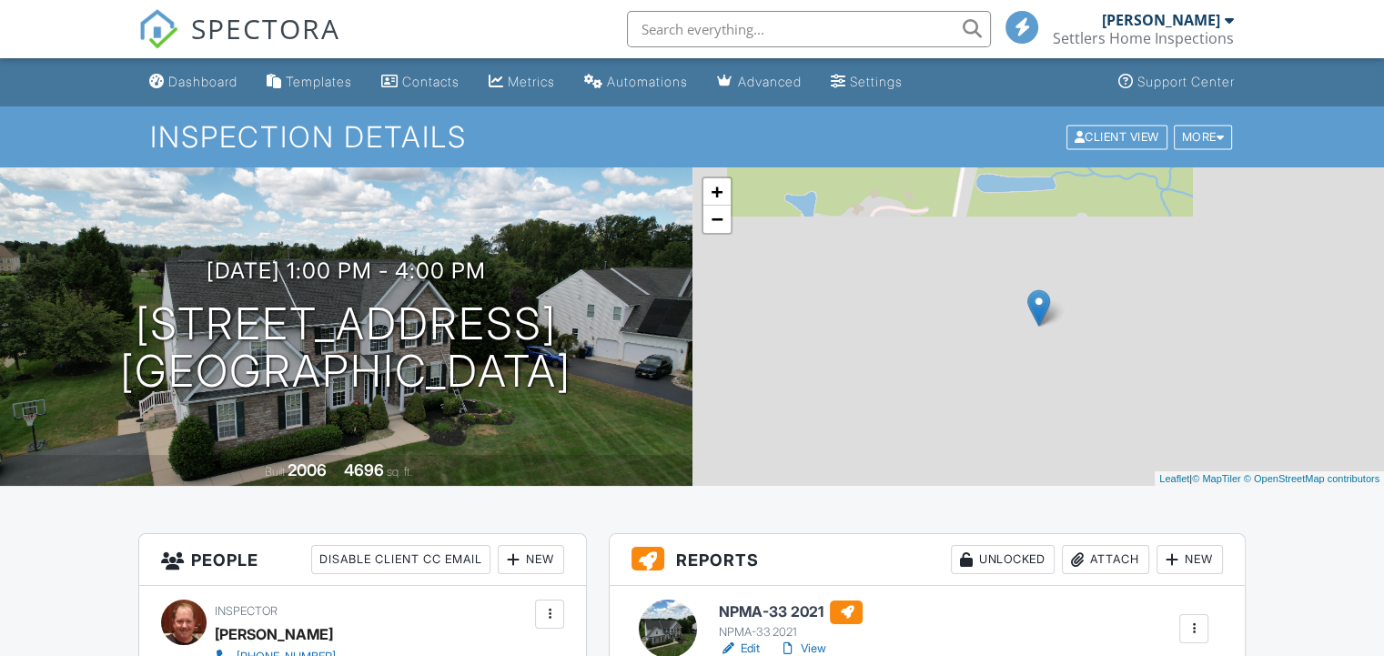
scroll to position [364, 0]
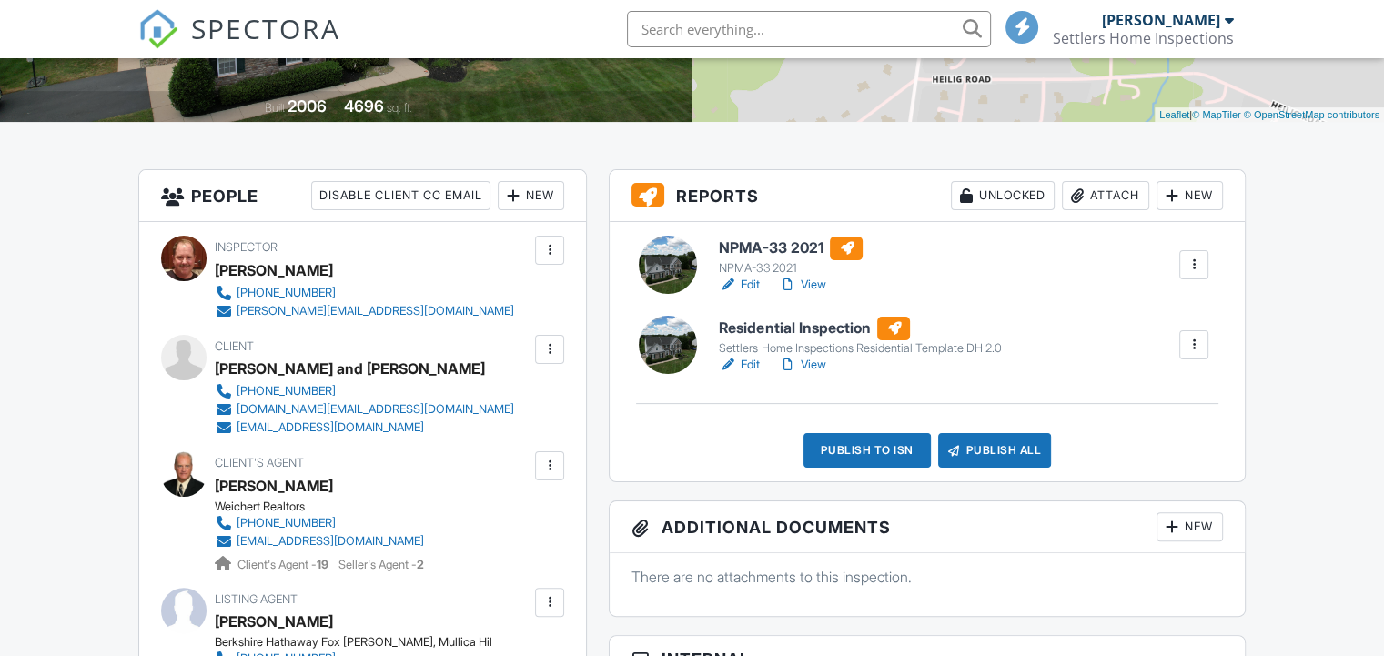
click at [746, 363] on link "Edit" at bounding box center [739, 365] width 41 height 18
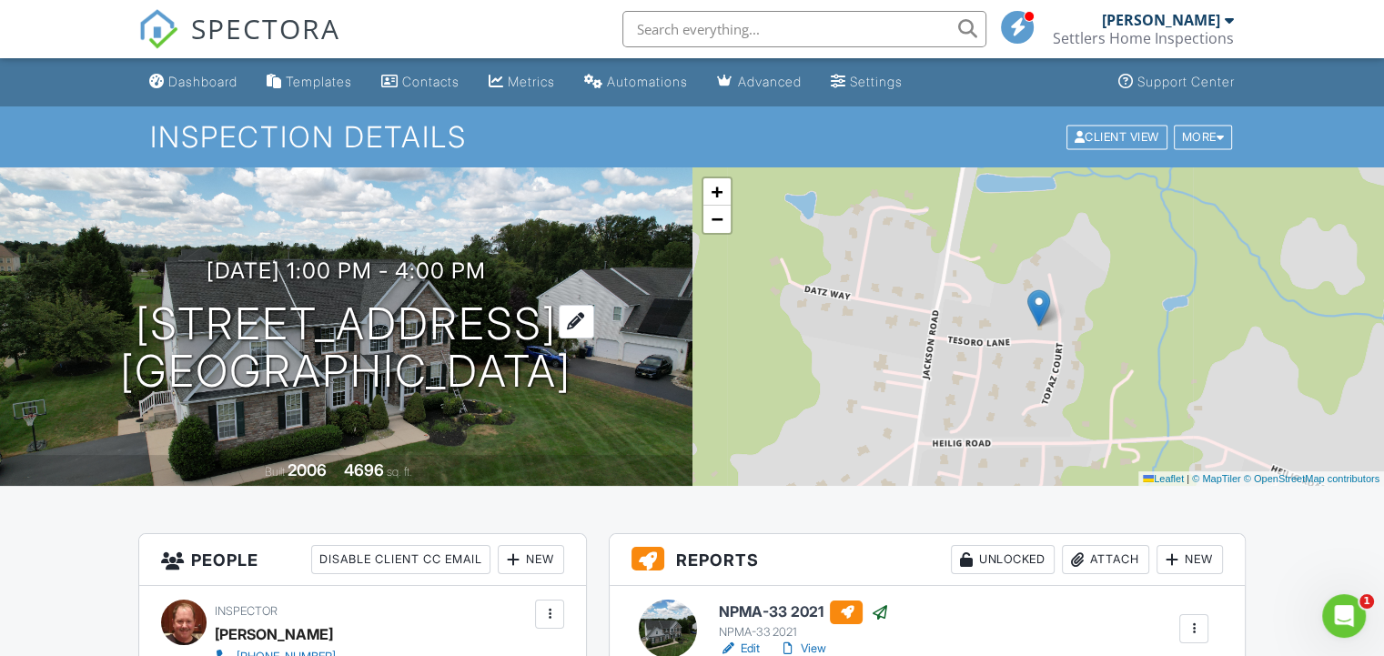
click at [286, 317] on h1 "[STREET_ADDRESS] [GEOGRAPHIC_DATA]" at bounding box center [345, 348] width 451 height 96
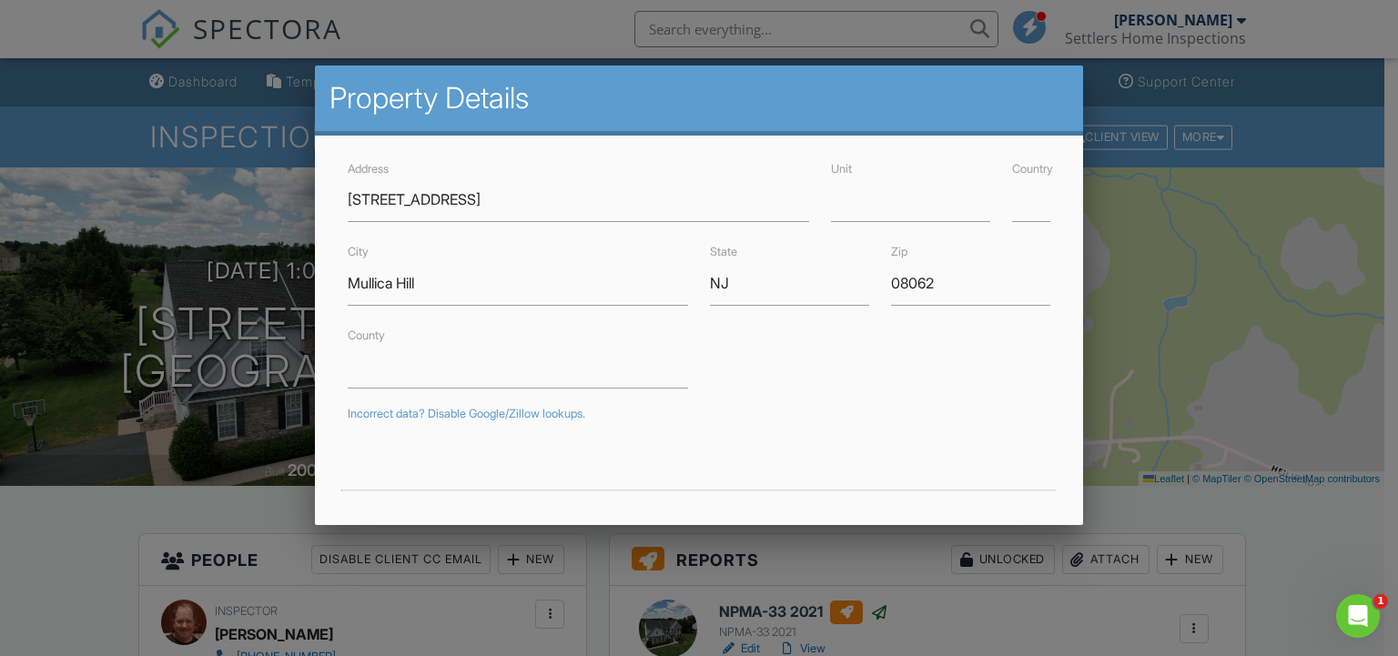
click at [1267, 528] on div at bounding box center [699, 319] width 1398 height 820
